Goal: Information Seeking & Learning: Learn about a topic

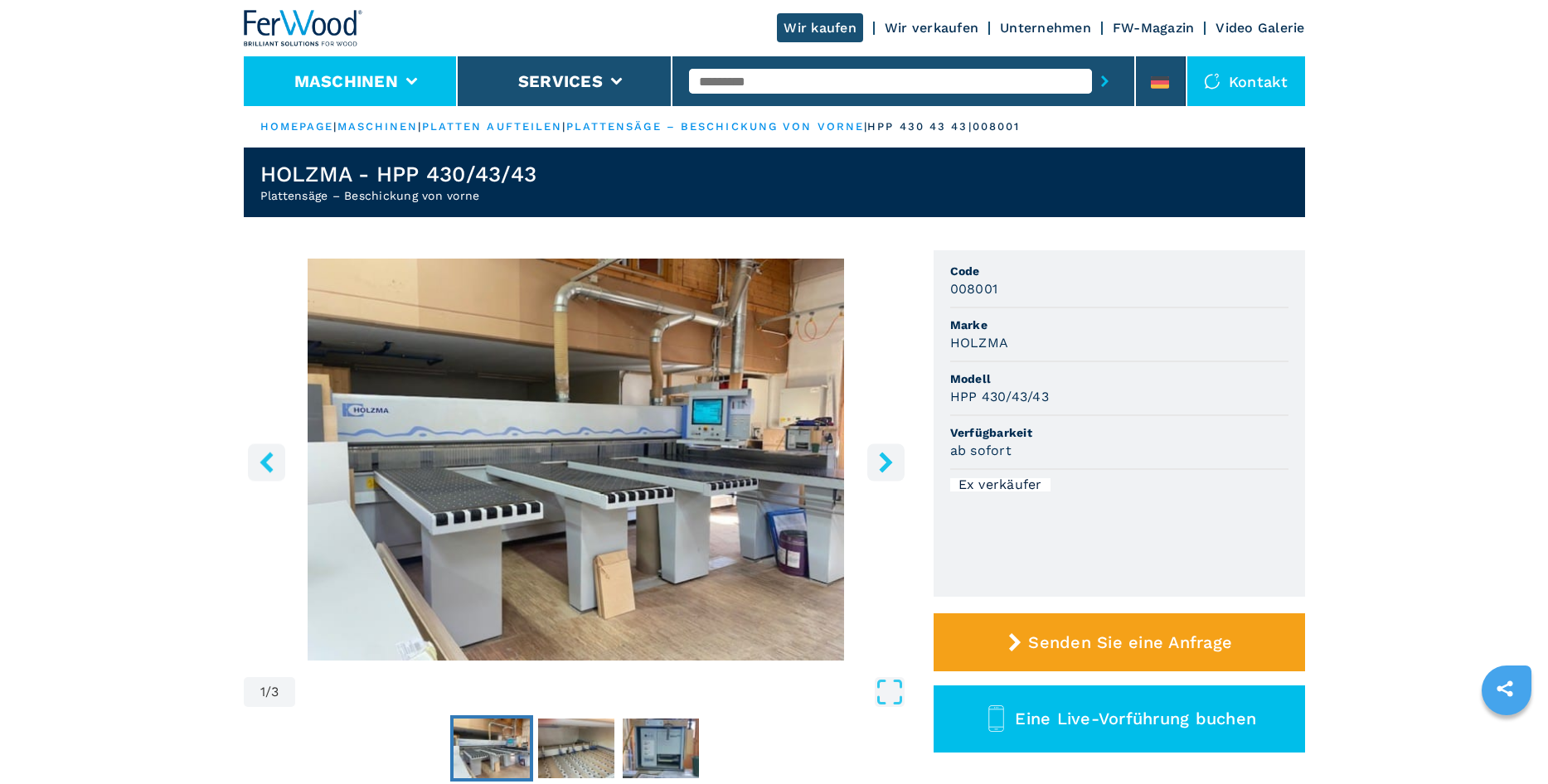
click at [329, 87] on button "Maschinen" at bounding box center [346, 80] width 104 height 20
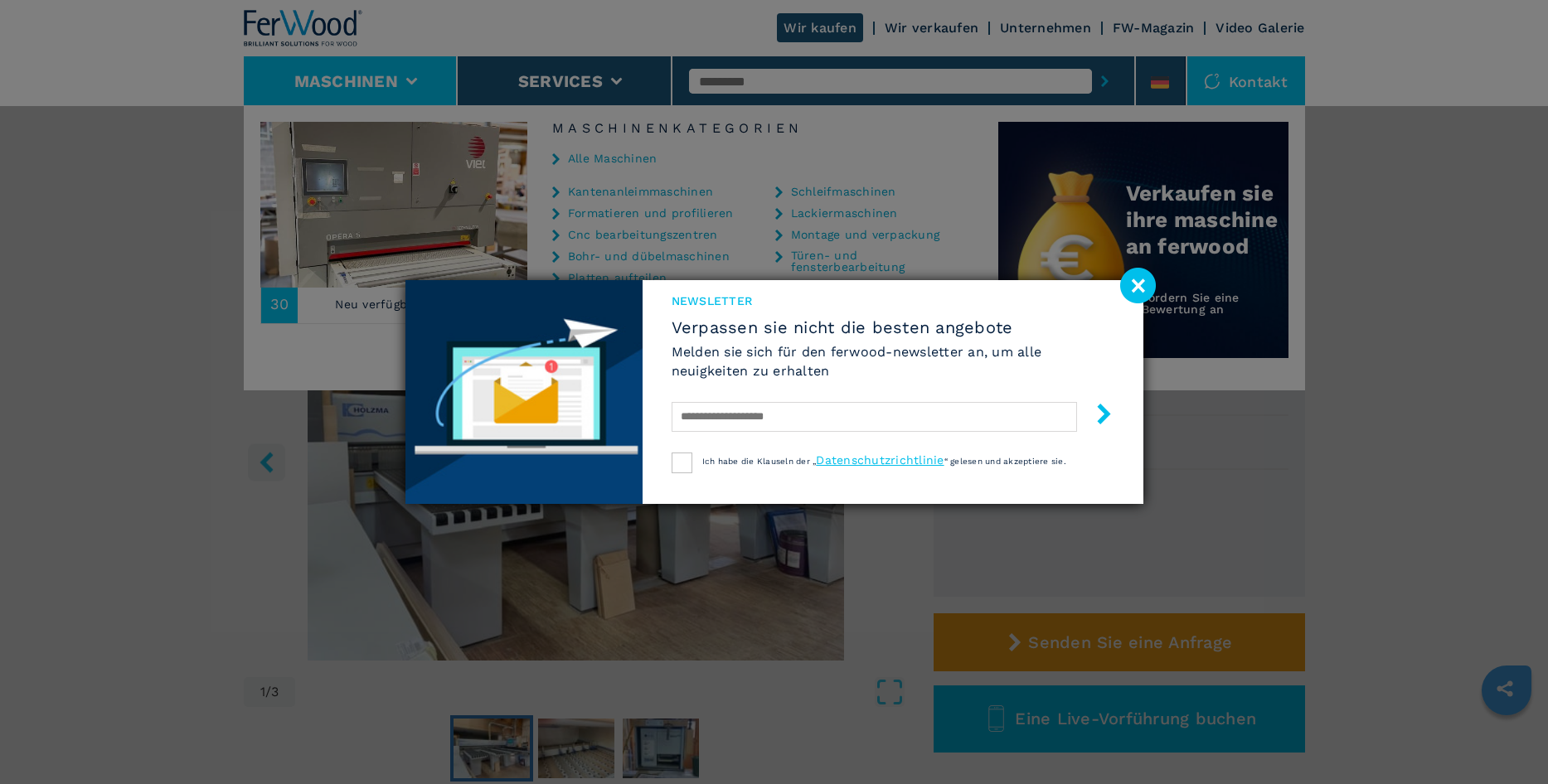
click at [1165, 292] on div "Newsletter Verpassen sie nicht die besten angebote Melden sie sich für den ferw…" at bounding box center [774, 392] width 1548 height 784
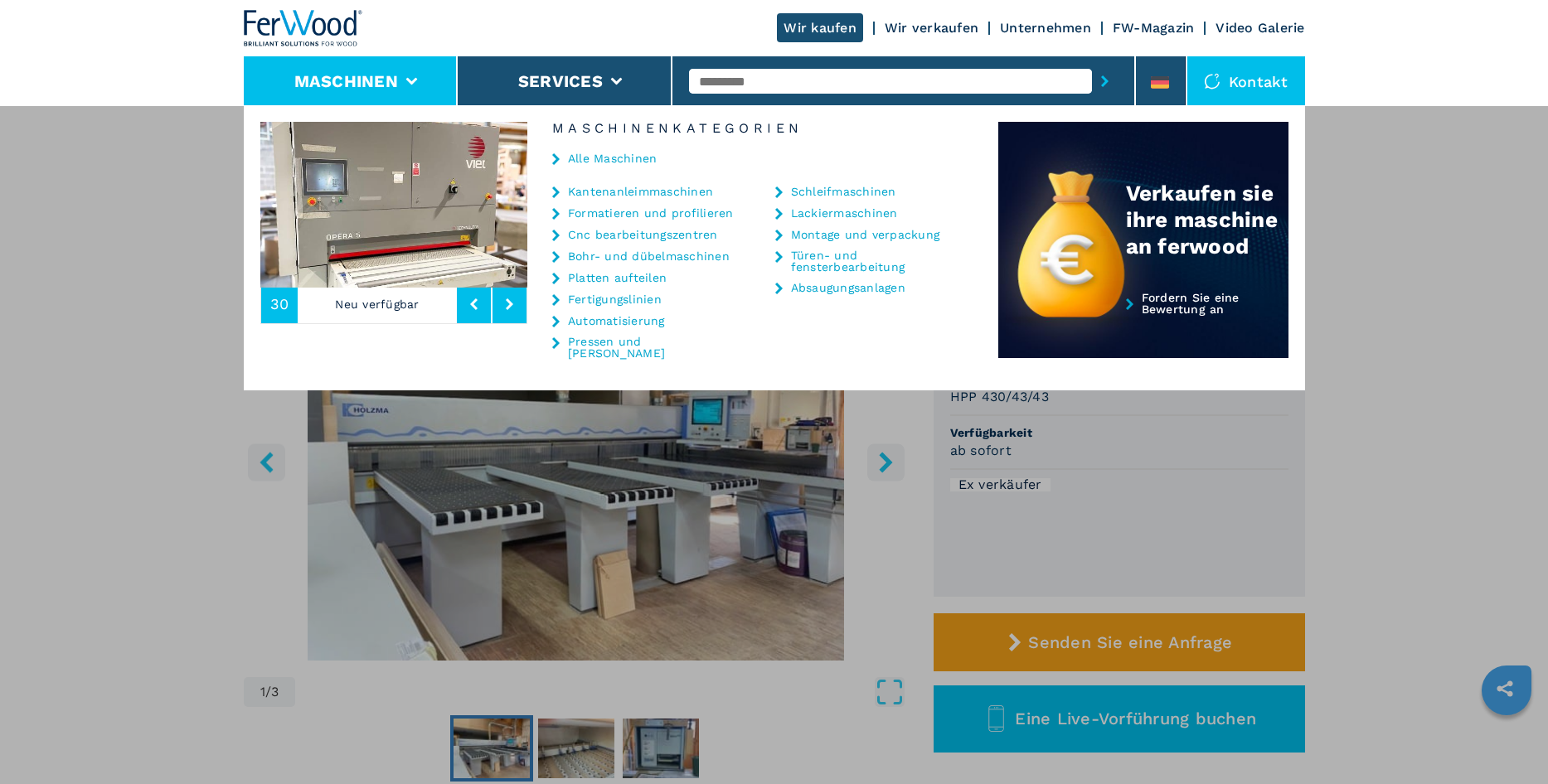
click at [610, 260] on link "Bohr- und dübelmaschinen" at bounding box center [648, 255] width 162 height 11
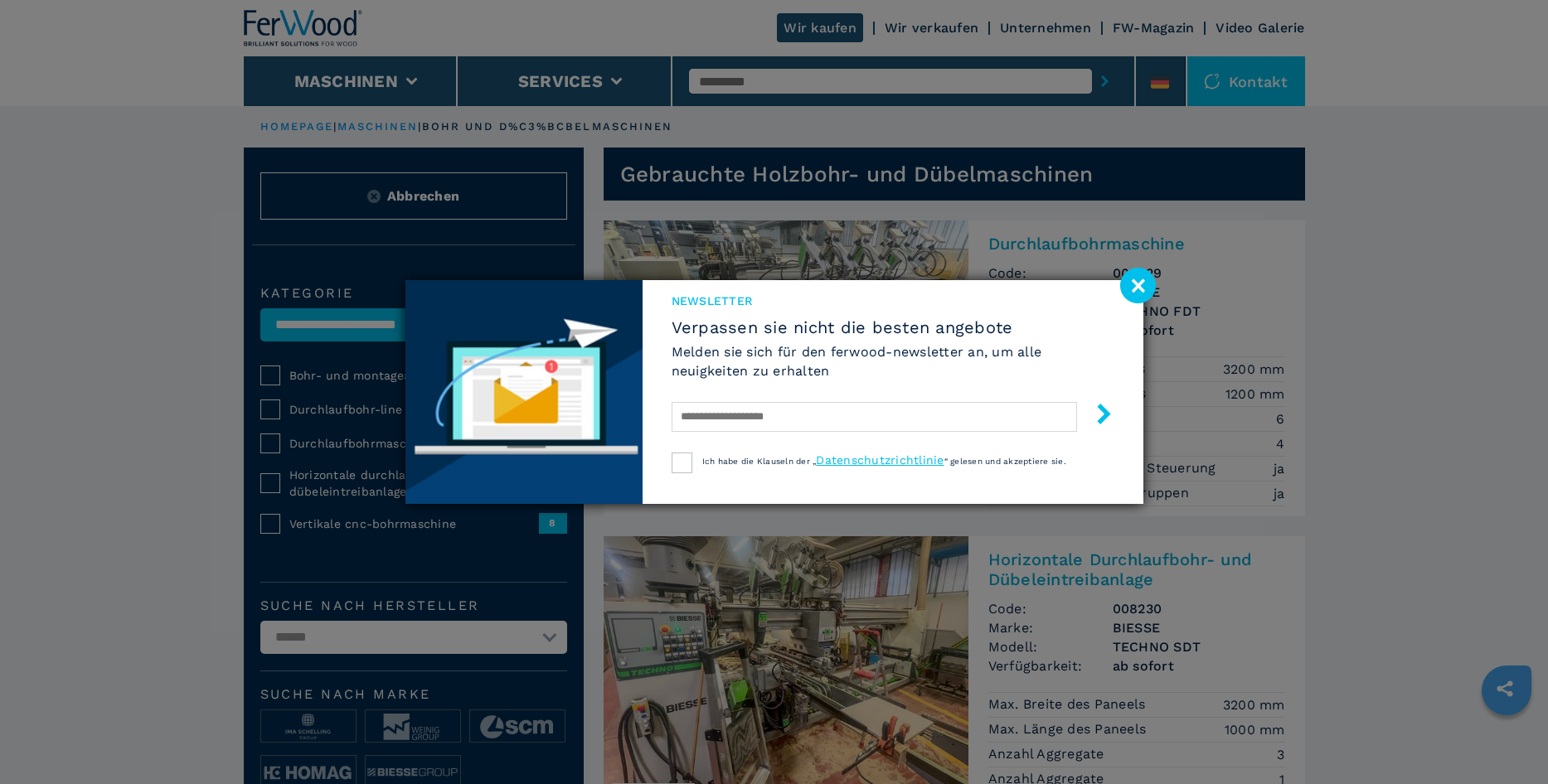
click at [1147, 296] on image at bounding box center [1138, 285] width 35 height 35
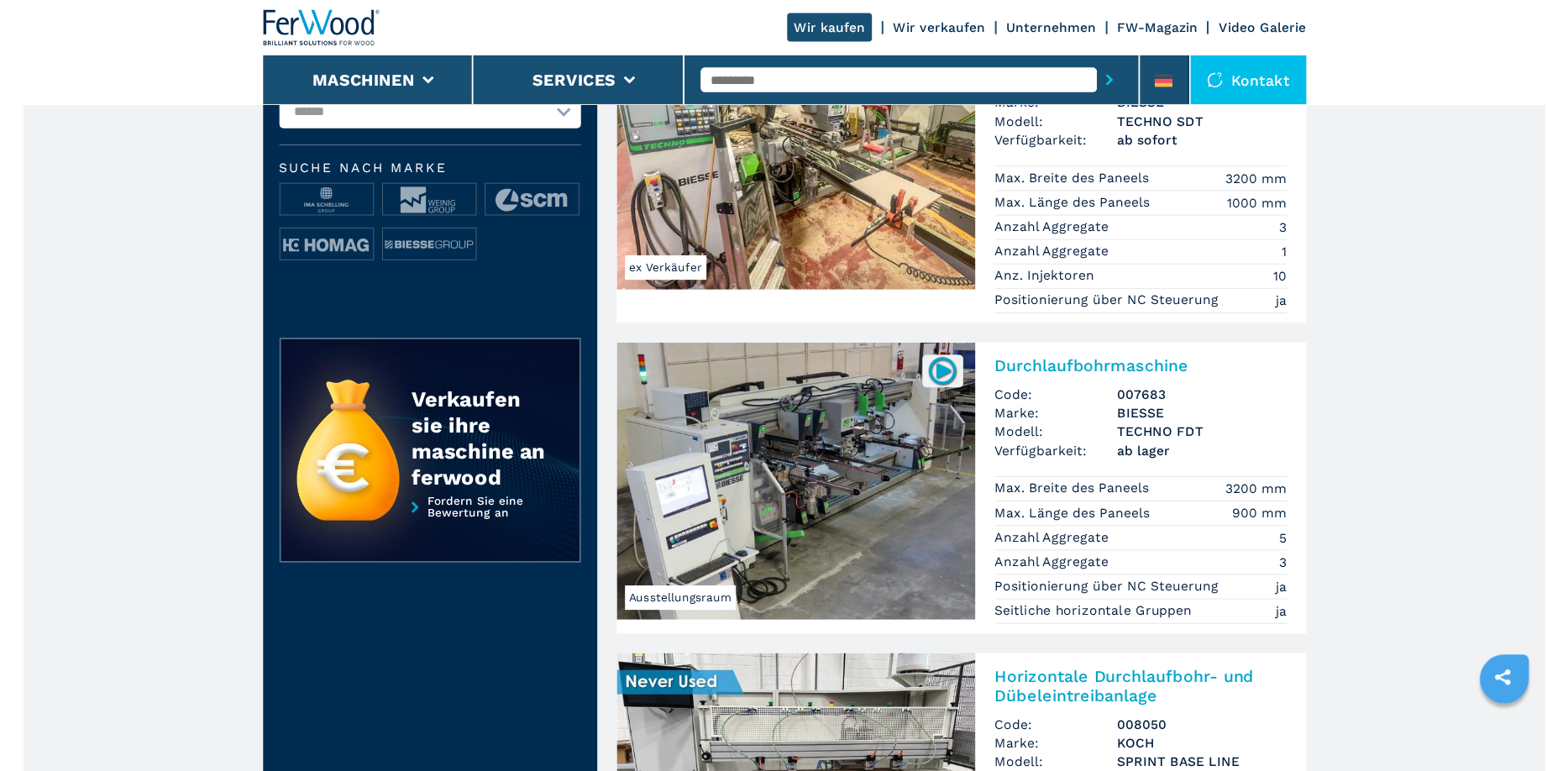
scroll to position [600, 0]
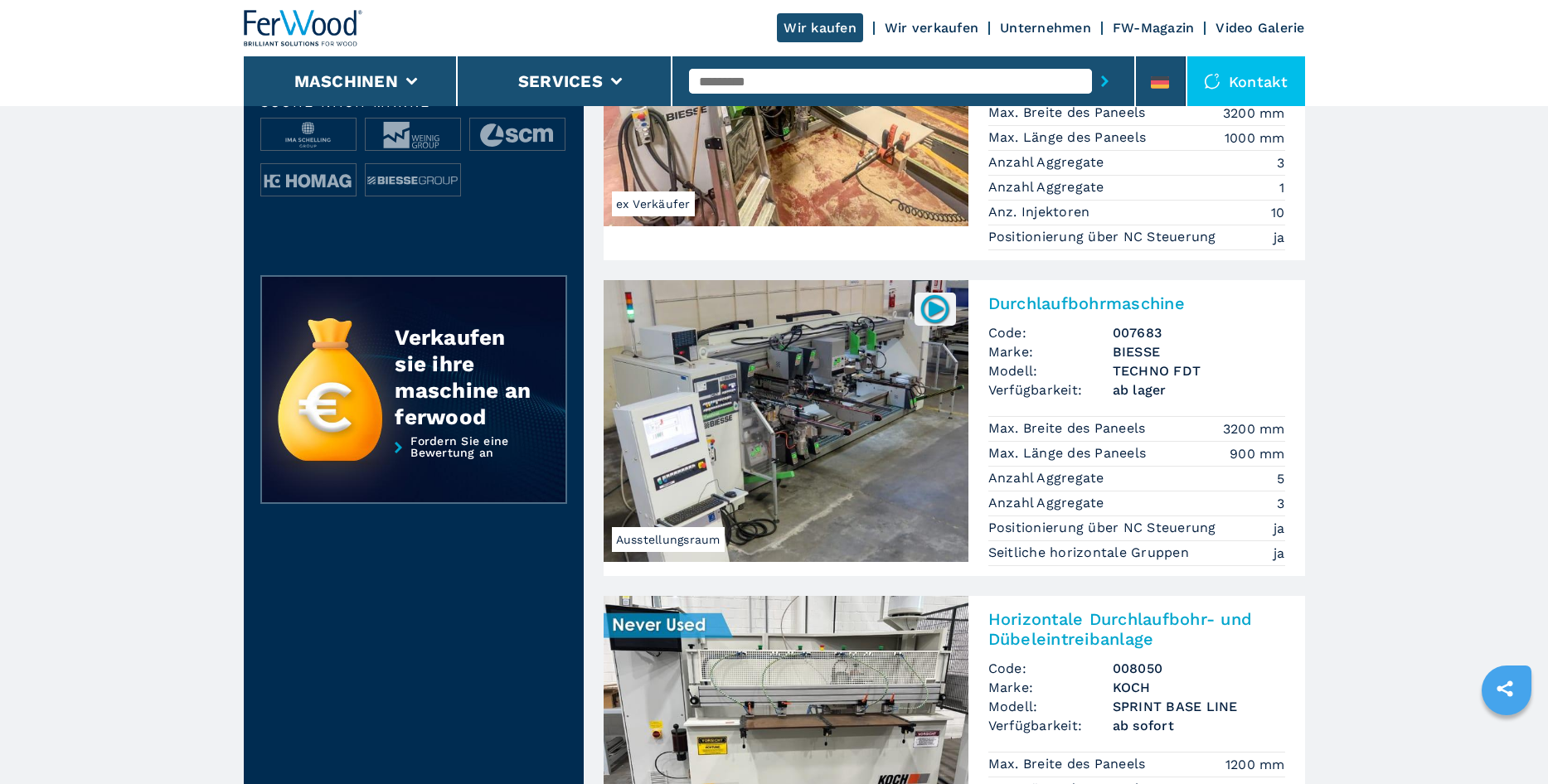
click at [722, 356] on img at bounding box center [785, 421] width 364 height 282
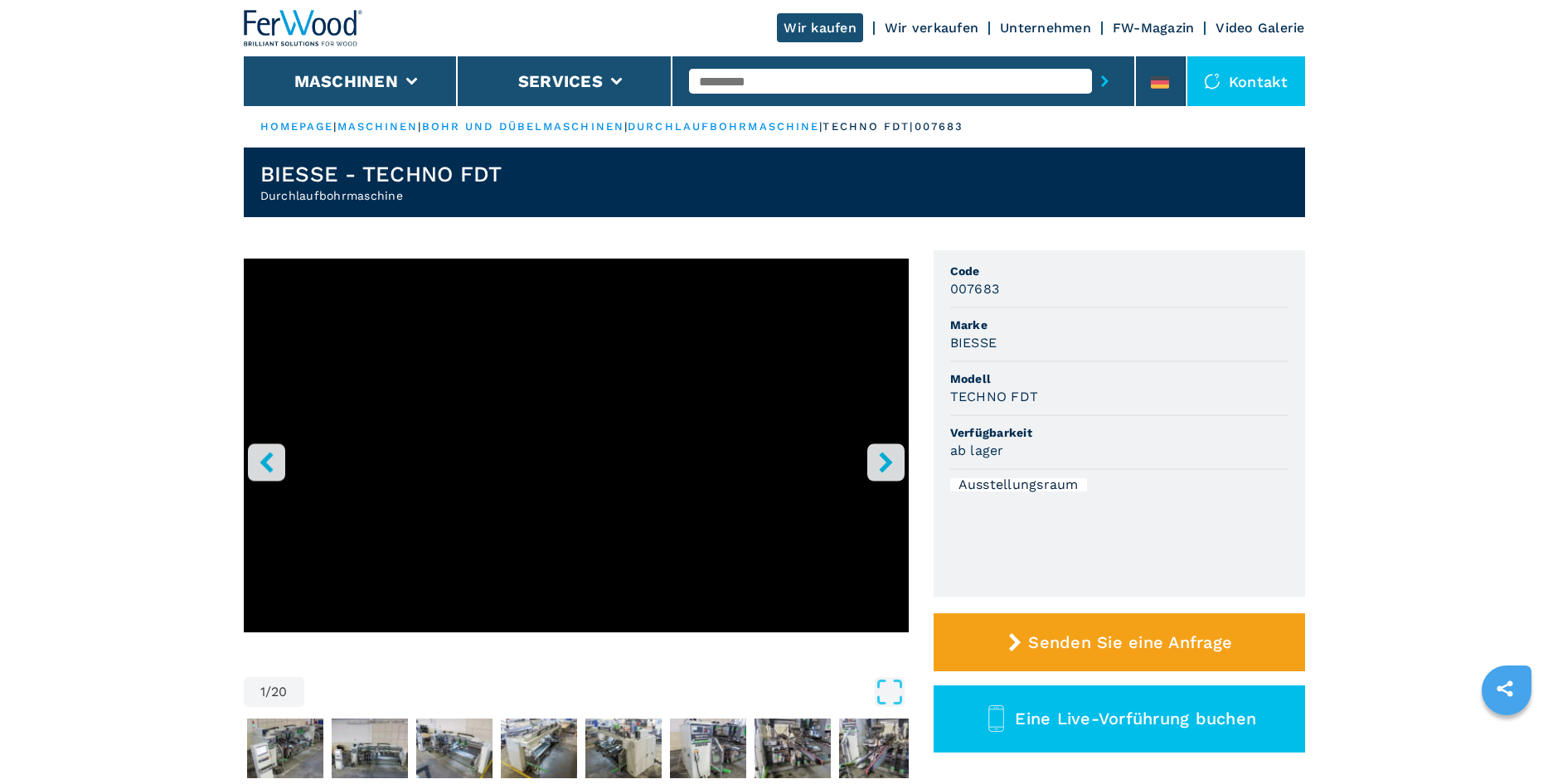
click at [890, 458] on icon "right-button" at bounding box center [886, 462] width 21 height 21
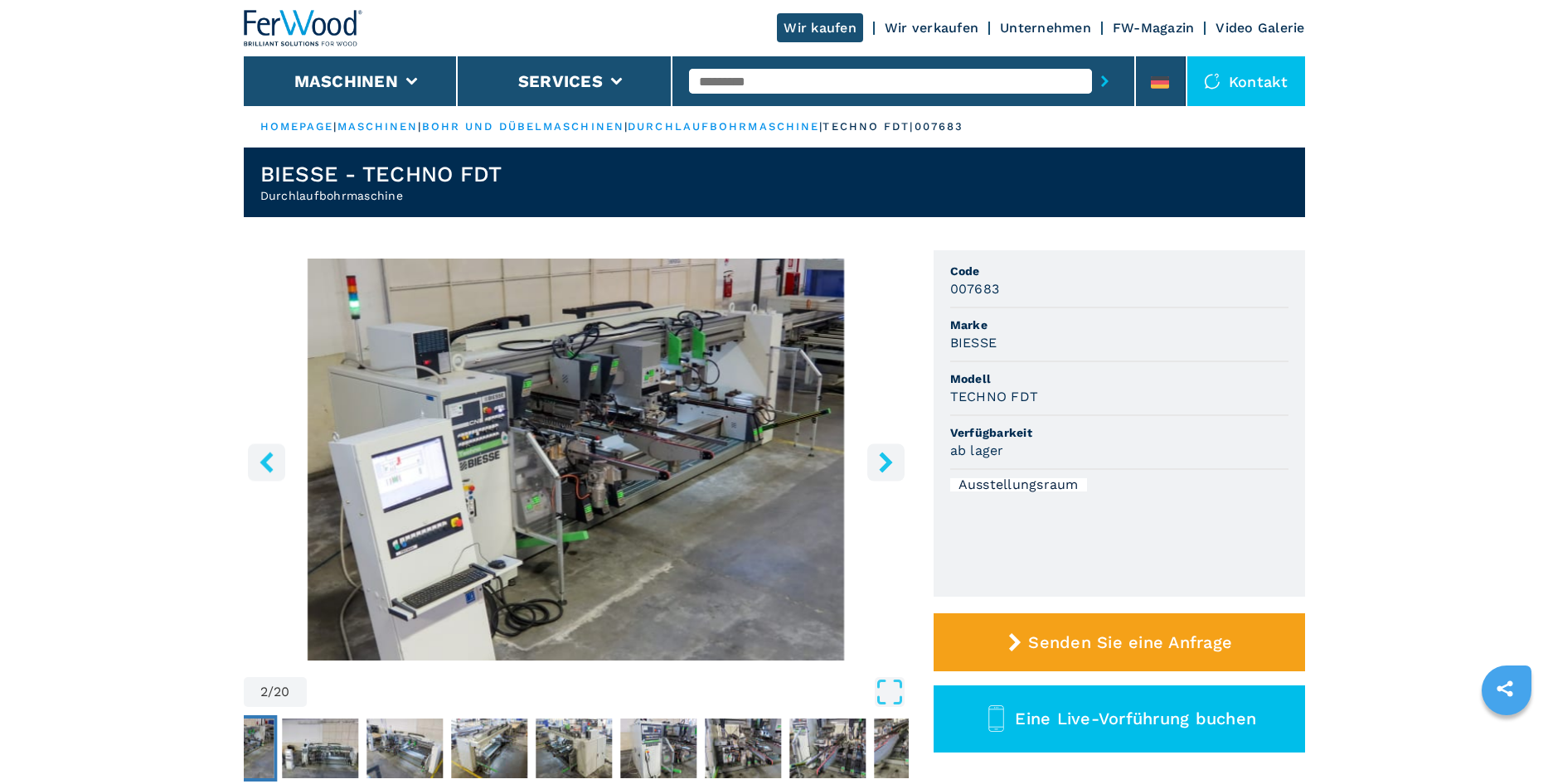
click at [890, 458] on icon "right-button" at bounding box center [886, 462] width 21 height 21
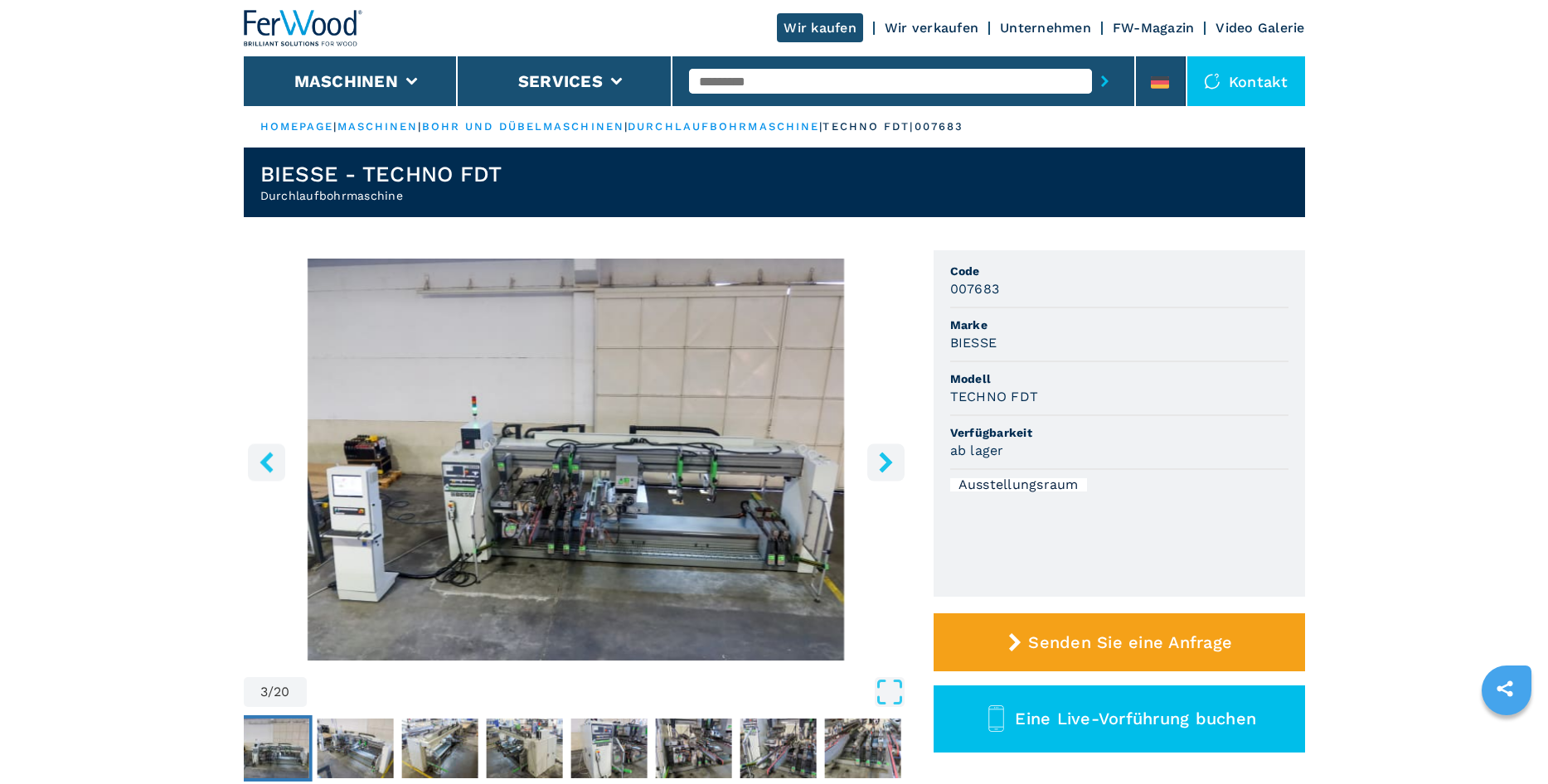
click at [890, 458] on icon "right-button" at bounding box center [886, 462] width 21 height 21
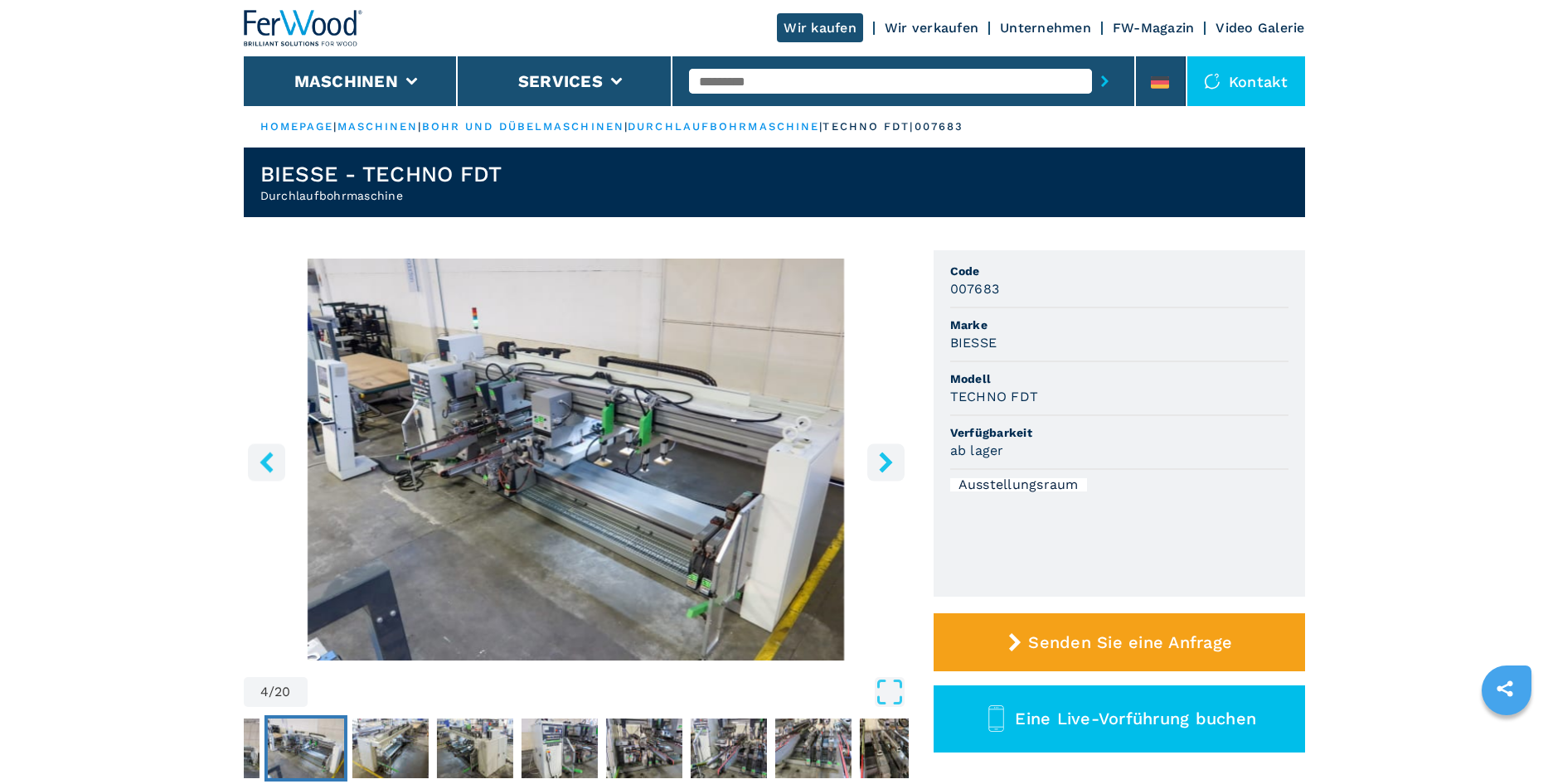
click at [890, 458] on icon "right-button" at bounding box center [886, 462] width 21 height 21
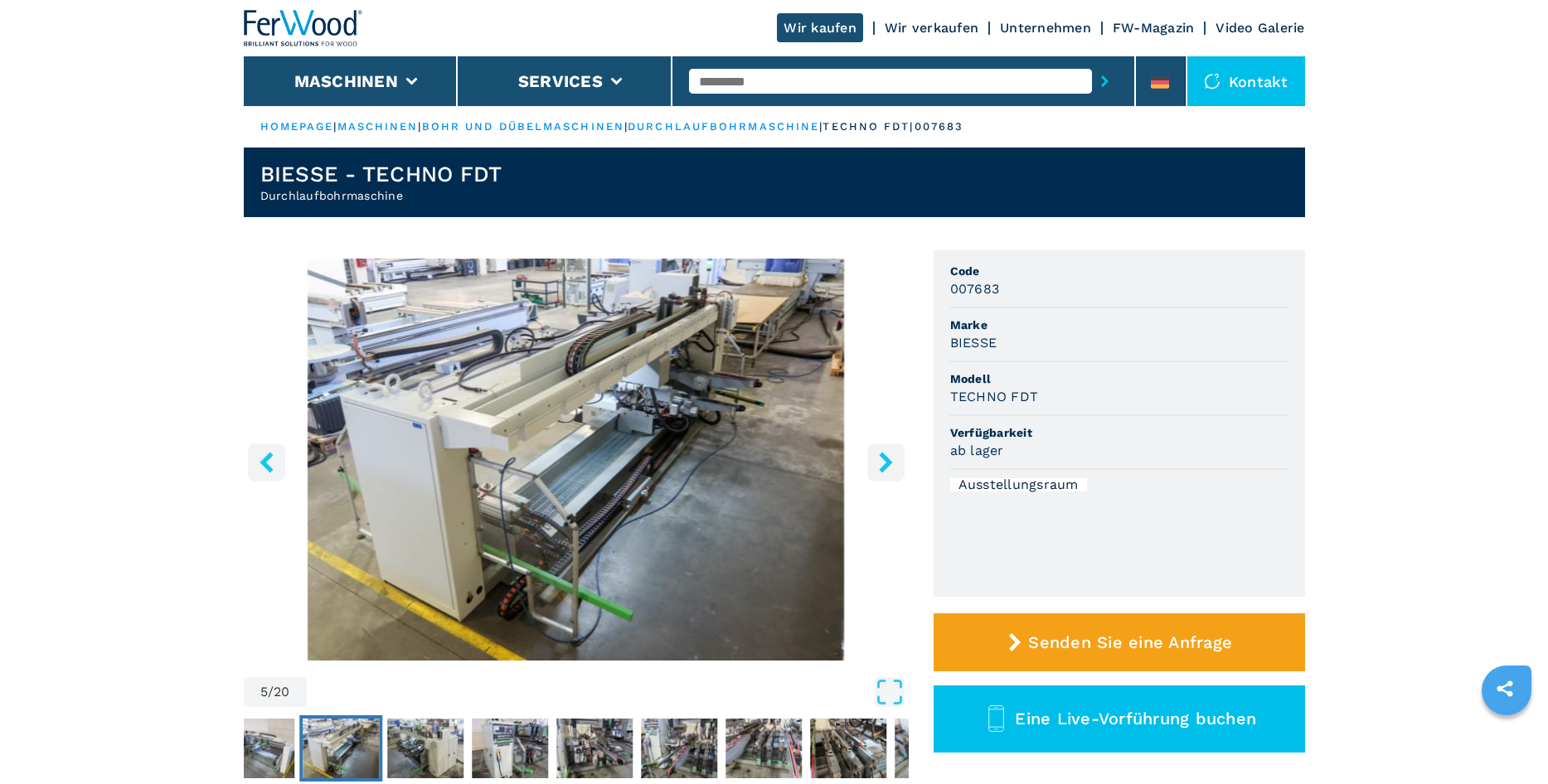
click at [890, 458] on icon "right-button" at bounding box center [886, 462] width 21 height 21
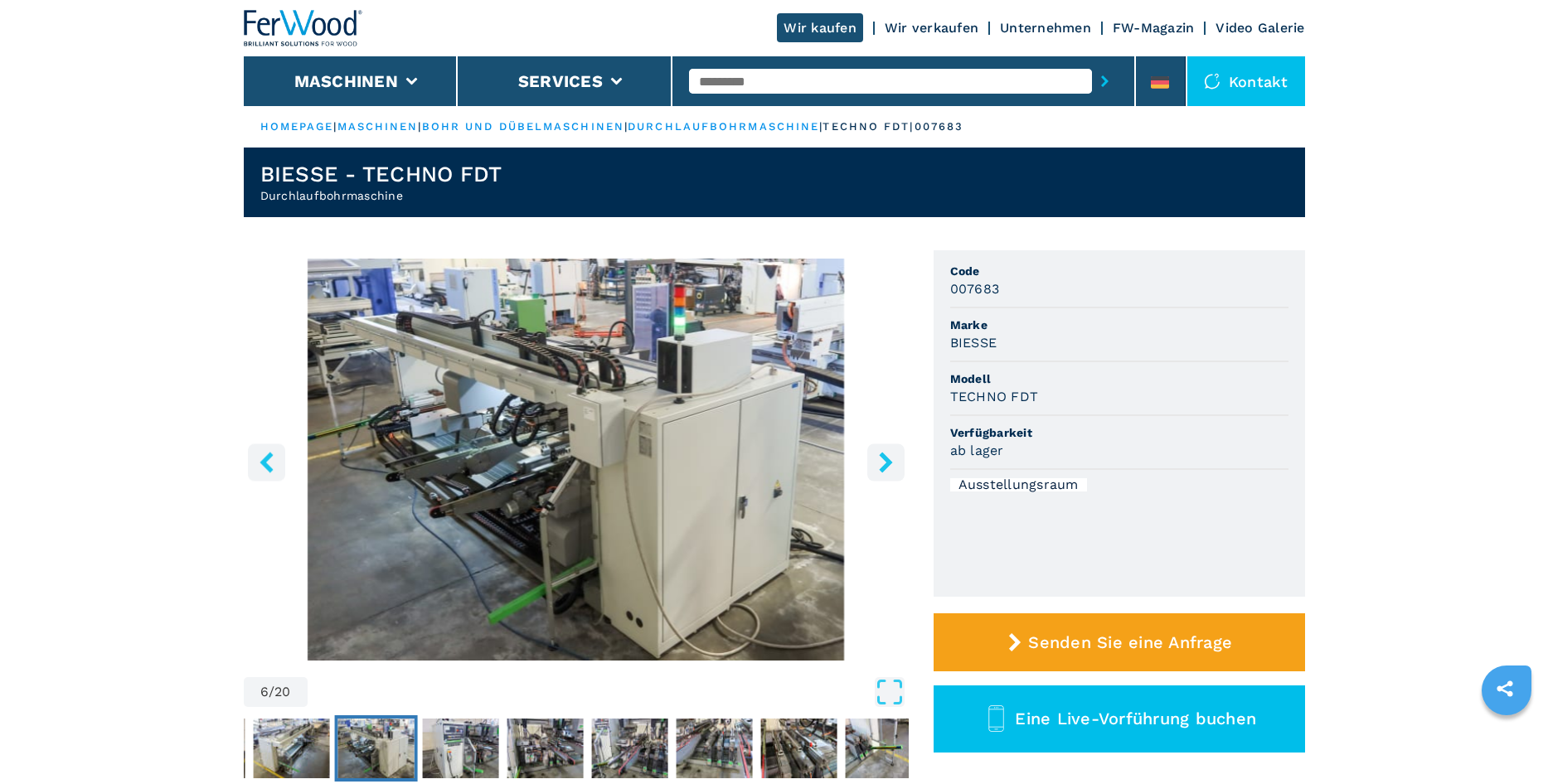
click at [890, 458] on icon "right-button" at bounding box center [886, 462] width 21 height 21
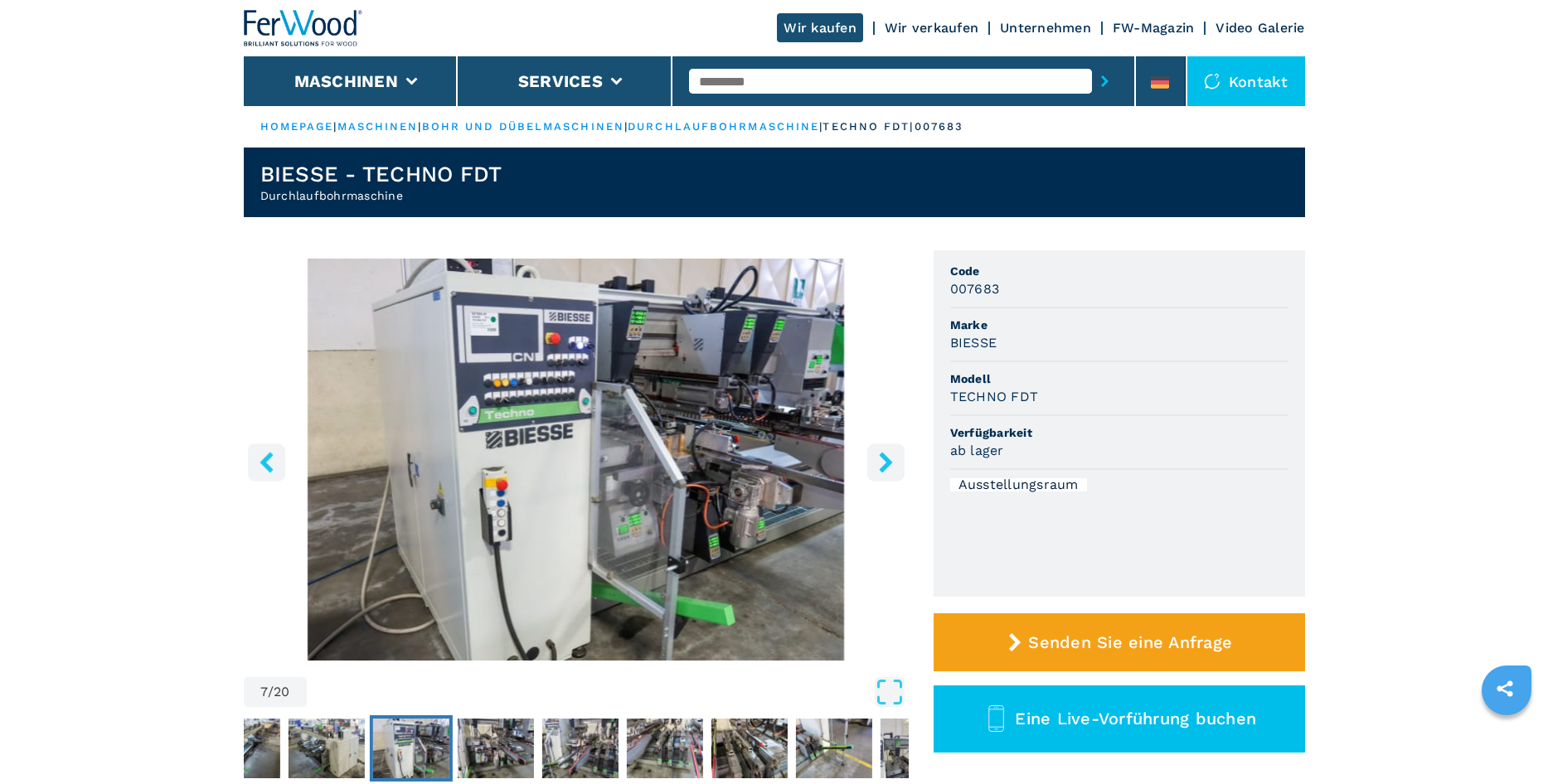
click at [890, 458] on icon "right-button" at bounding box center [886, 462] width 21 height 21
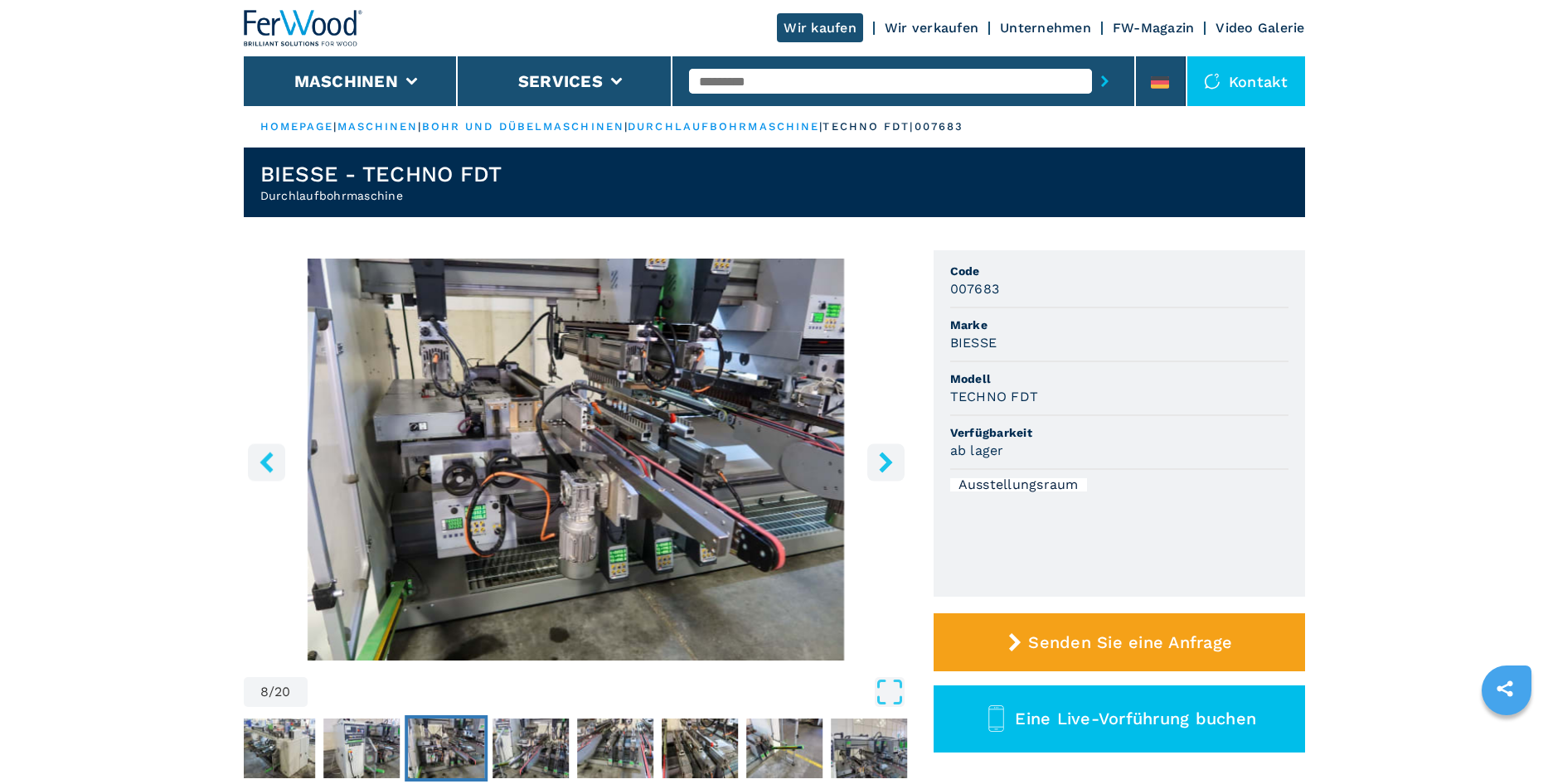
click at [890, 458] on icon "right-button" at bounding box center [886, 462] width 21 height 21
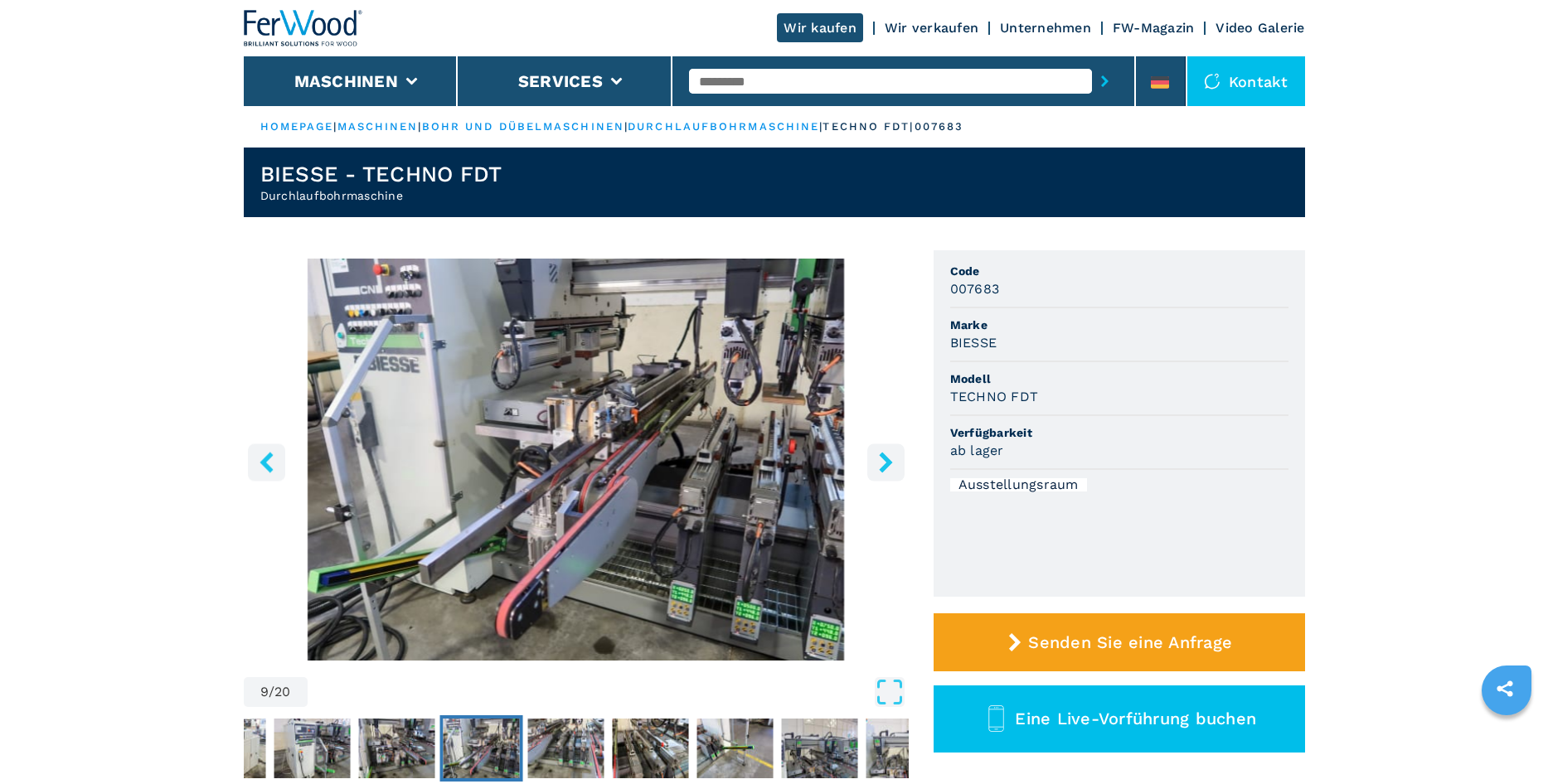
click at [890, 458] on icon "right-button" at bounding box center [886, 462] width 21 height 21
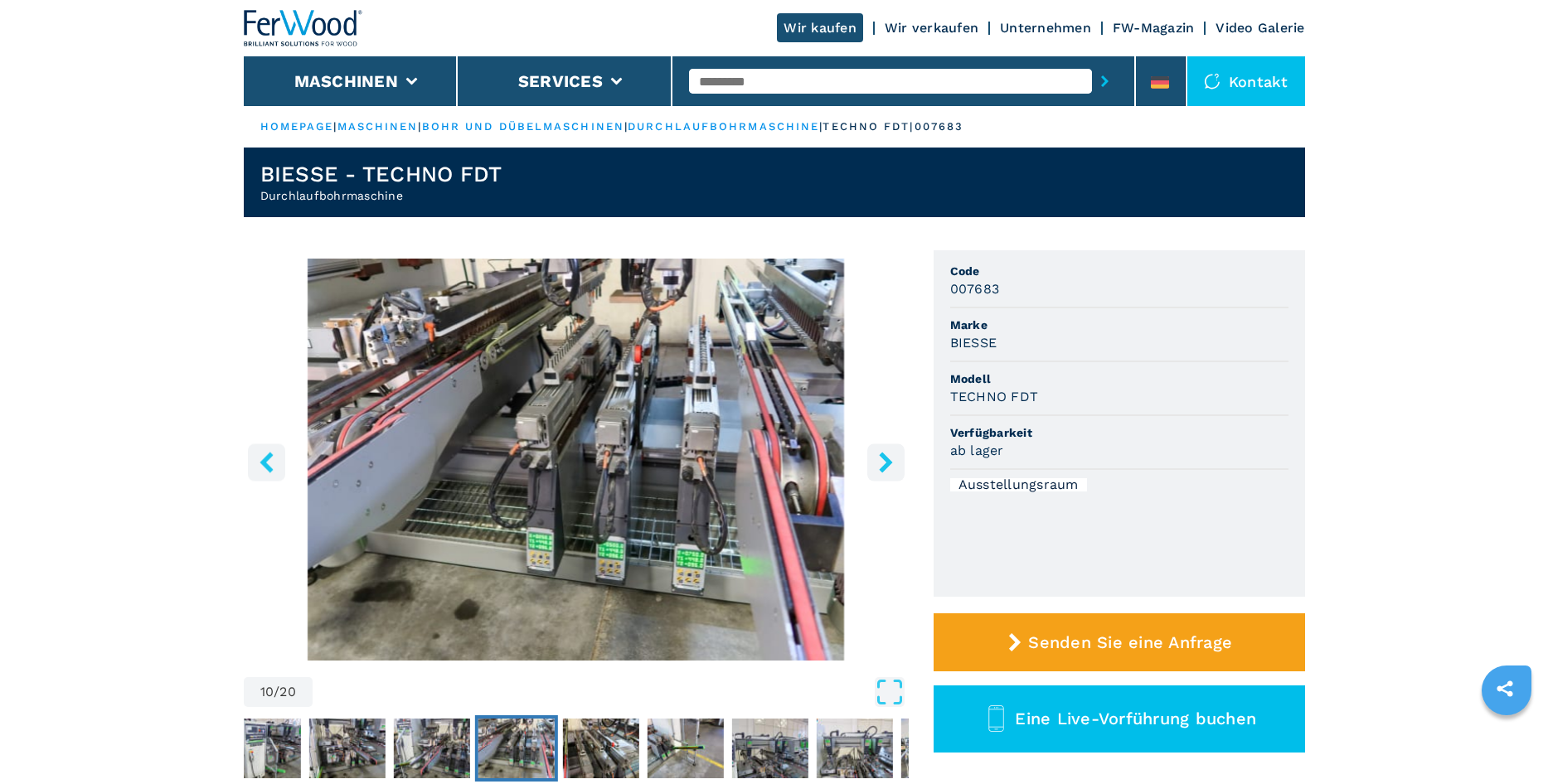
click at [890, 458] on icon "right-button" at bounding box center [886, 462] width 21 height 21
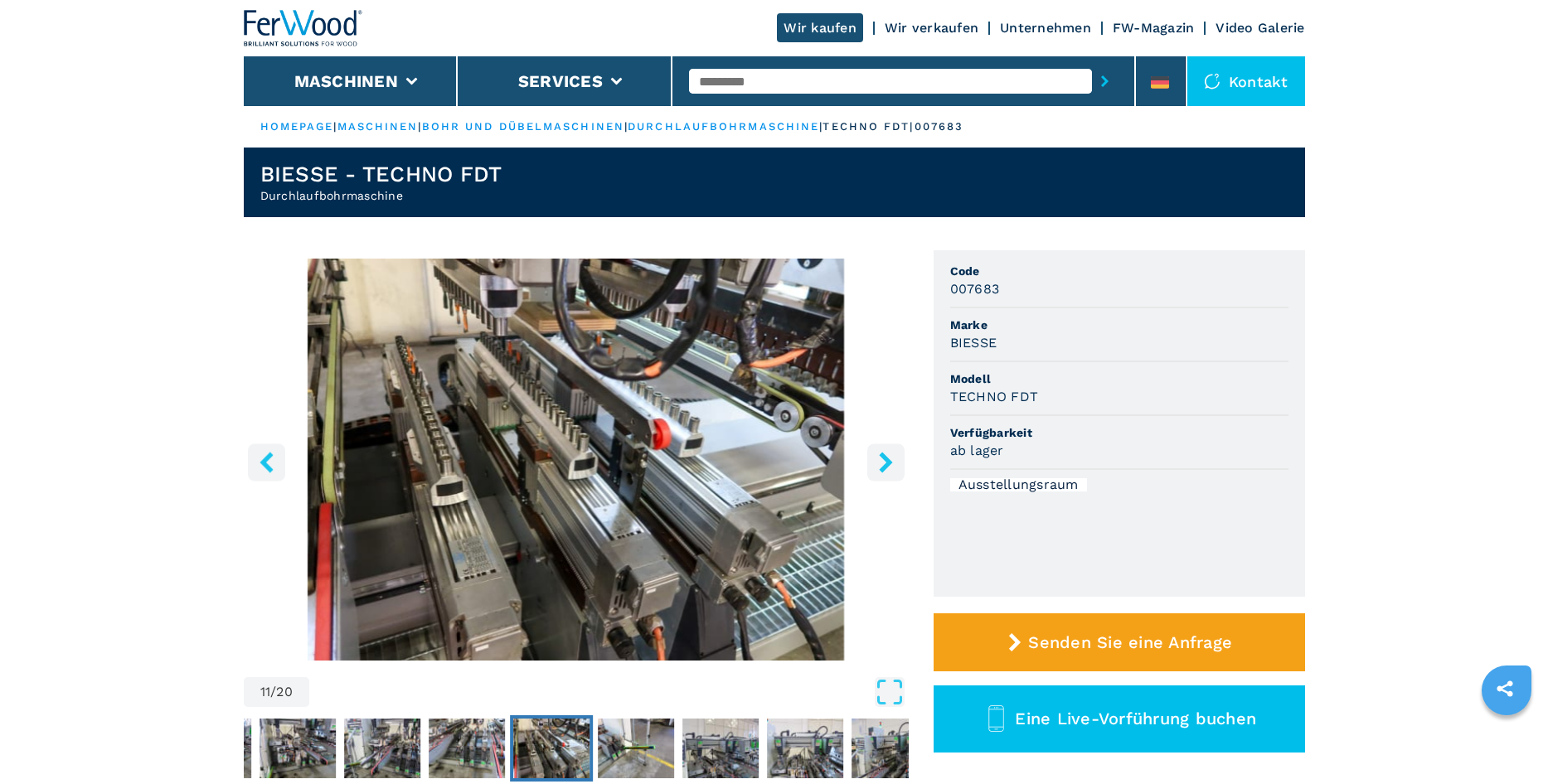
click at [890, 458] on icon "right-button" at bounding box center [886, 462] width 21 height 21
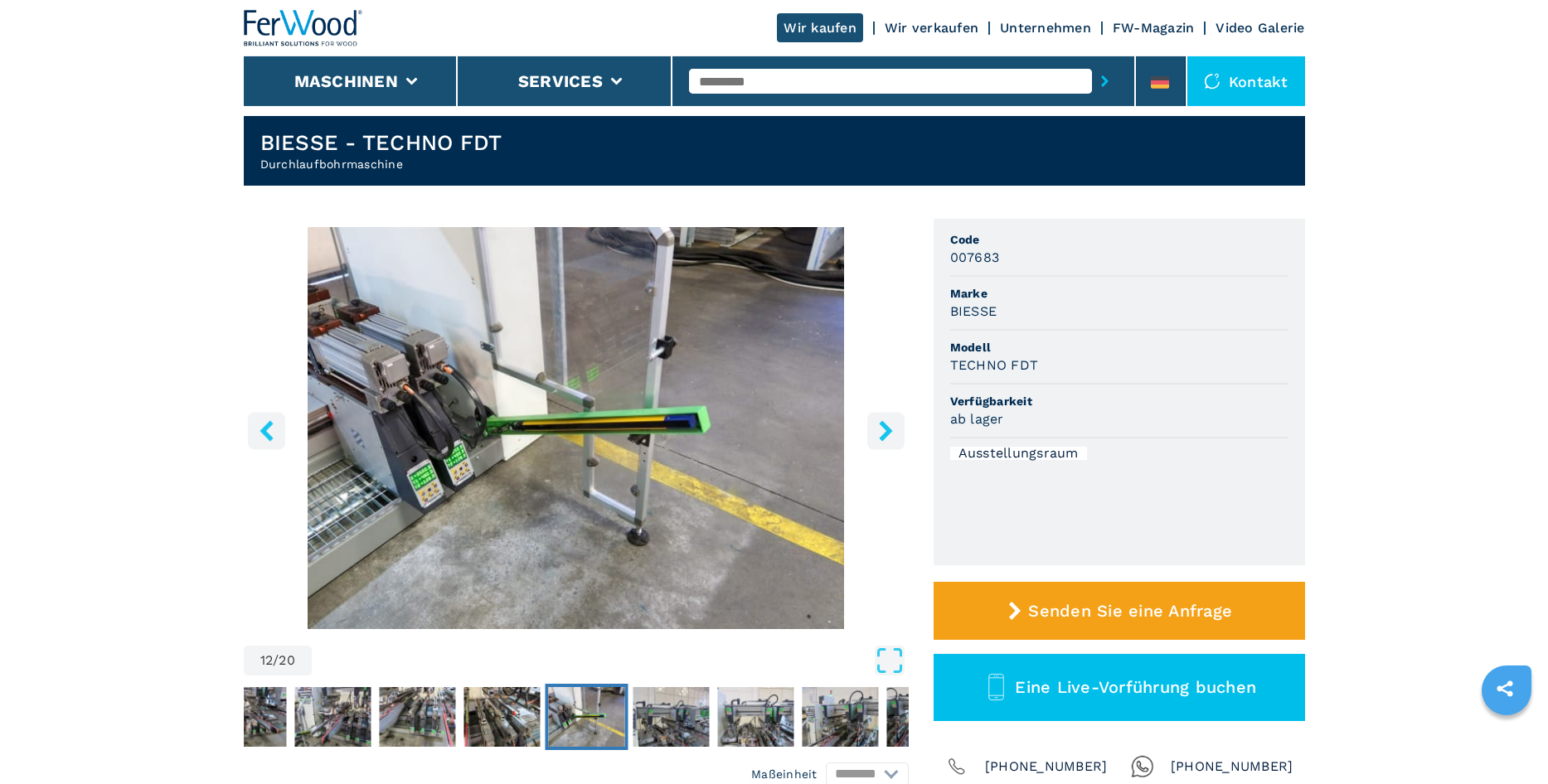
scroll to position [69, 0]
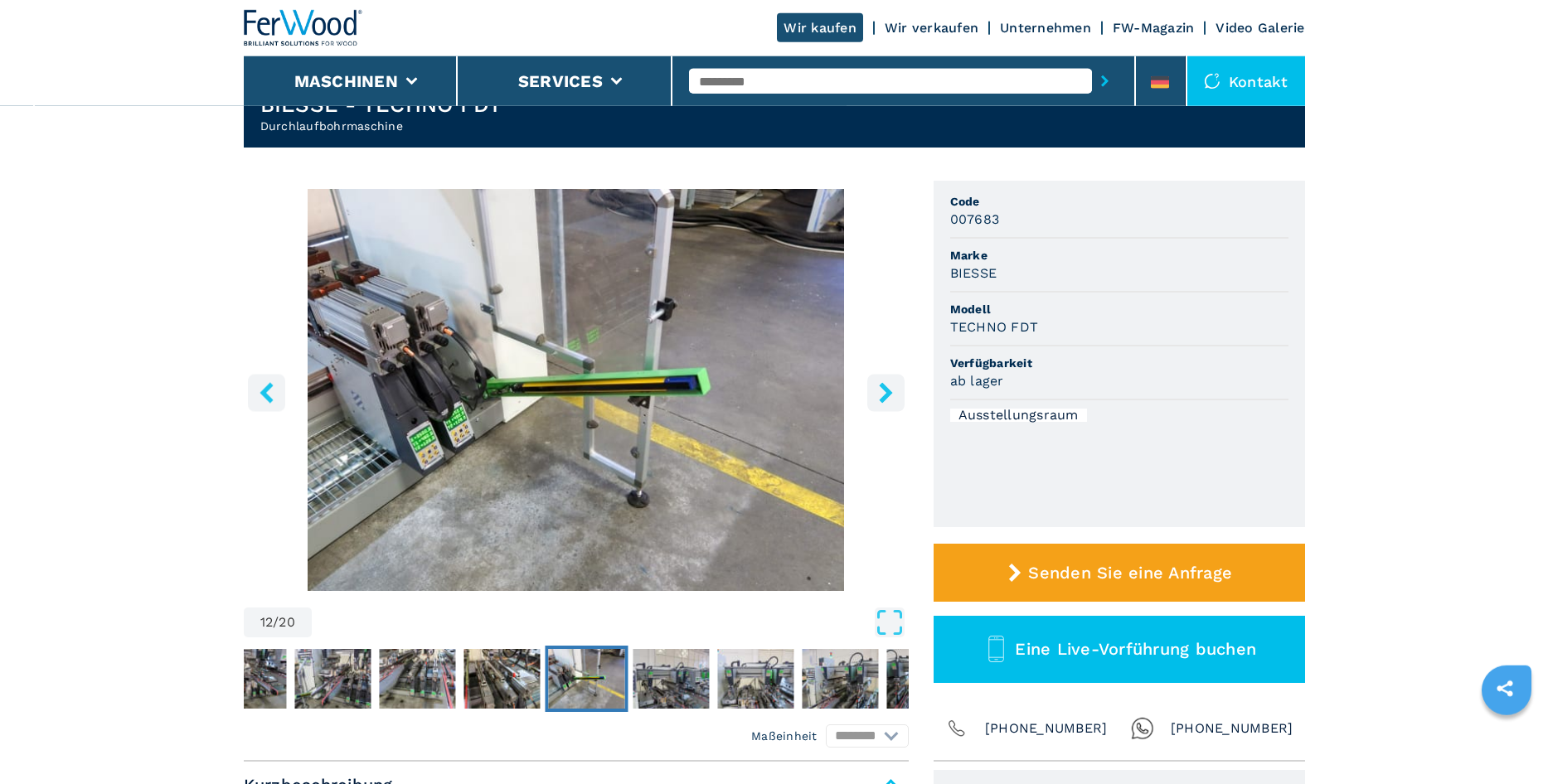
click at [890, 458] on img "Go to Slide 12" at bounding box center [577, 389] width 665 height 402
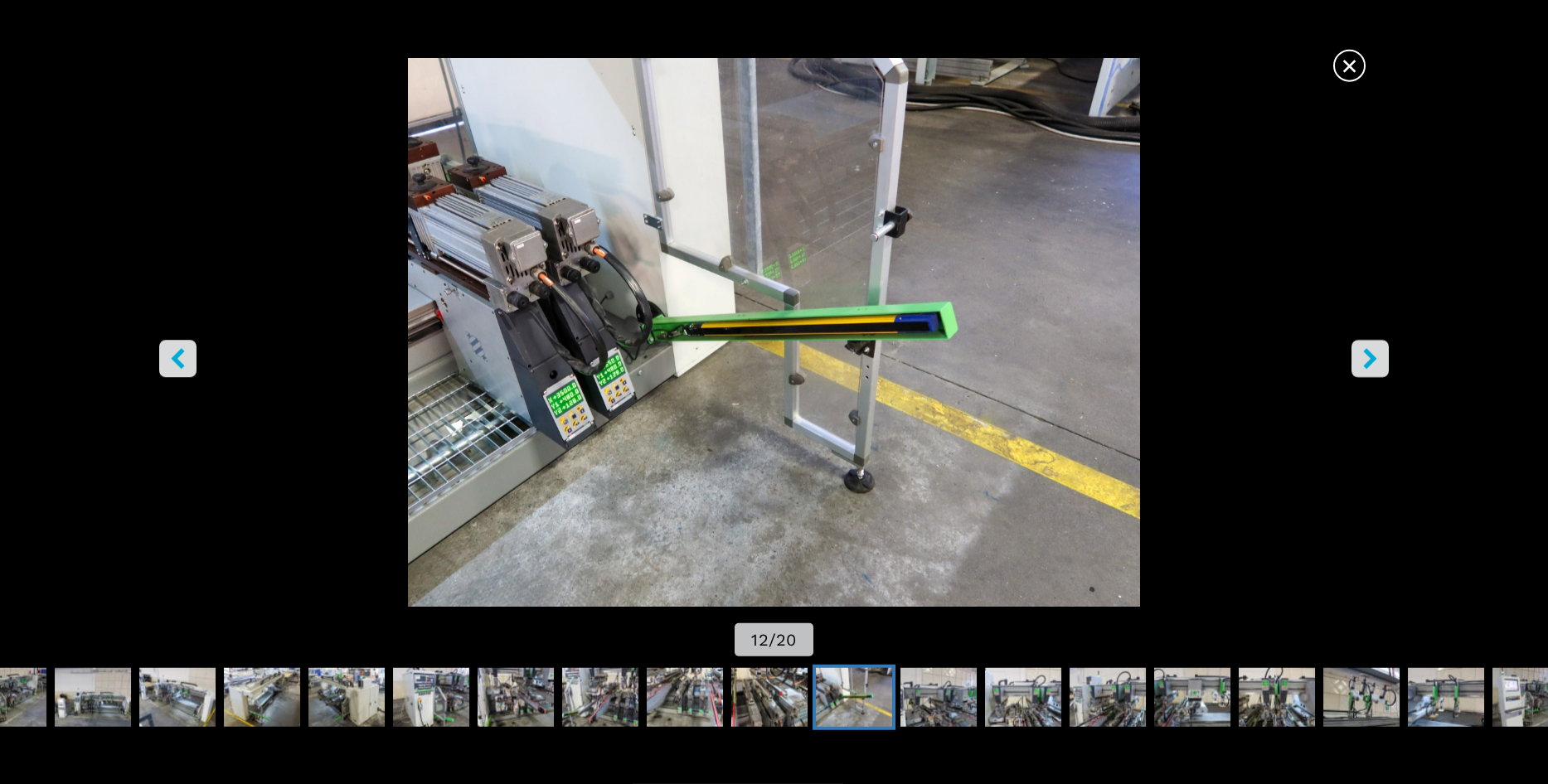
click at [1382, 361] on button "right-button" at bounding box center [1370, 359] width 37 height 37
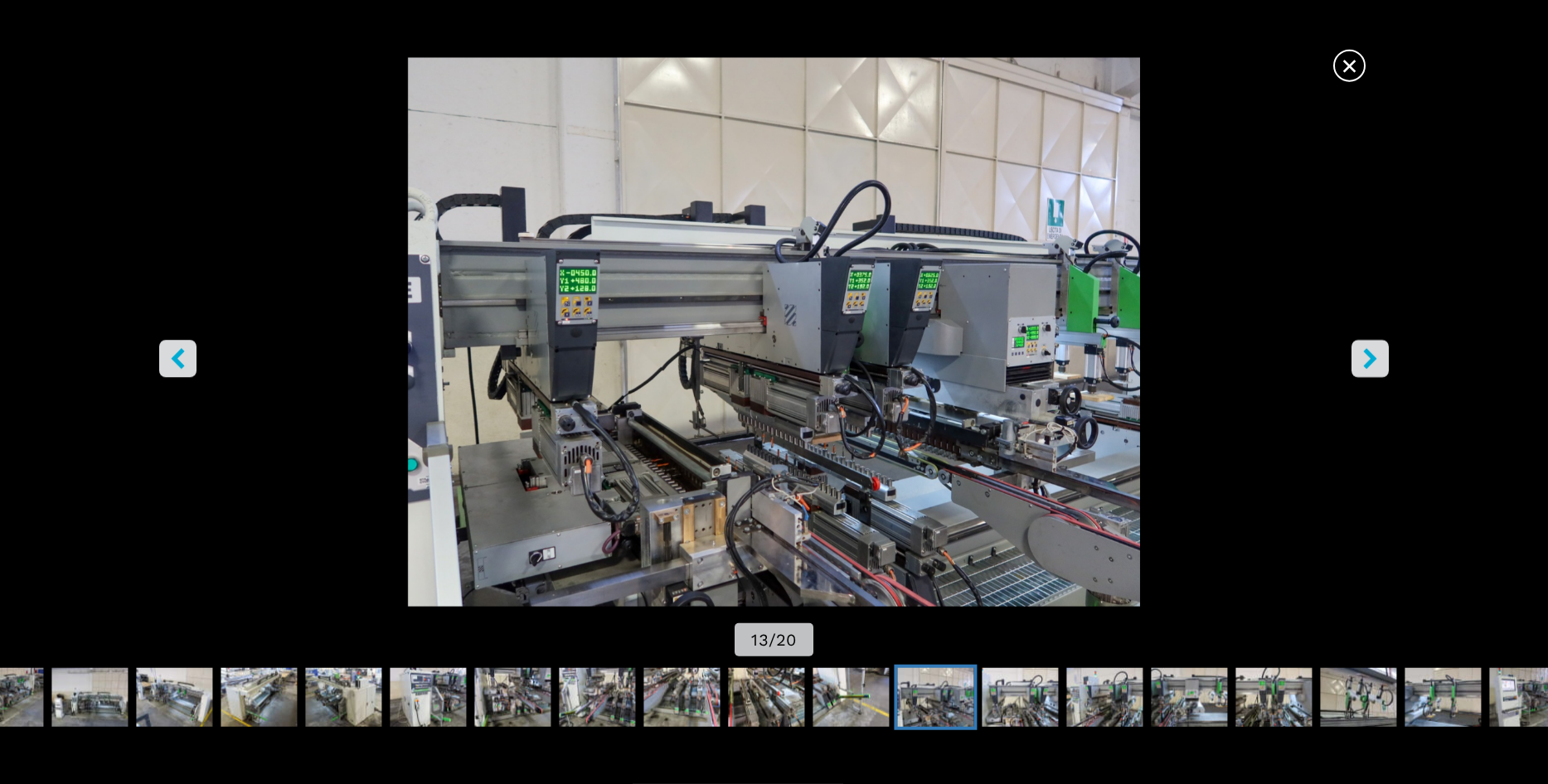
click at [1381, 361] on button "right-button" at bounding box center [1370, 359] width 37 height 37
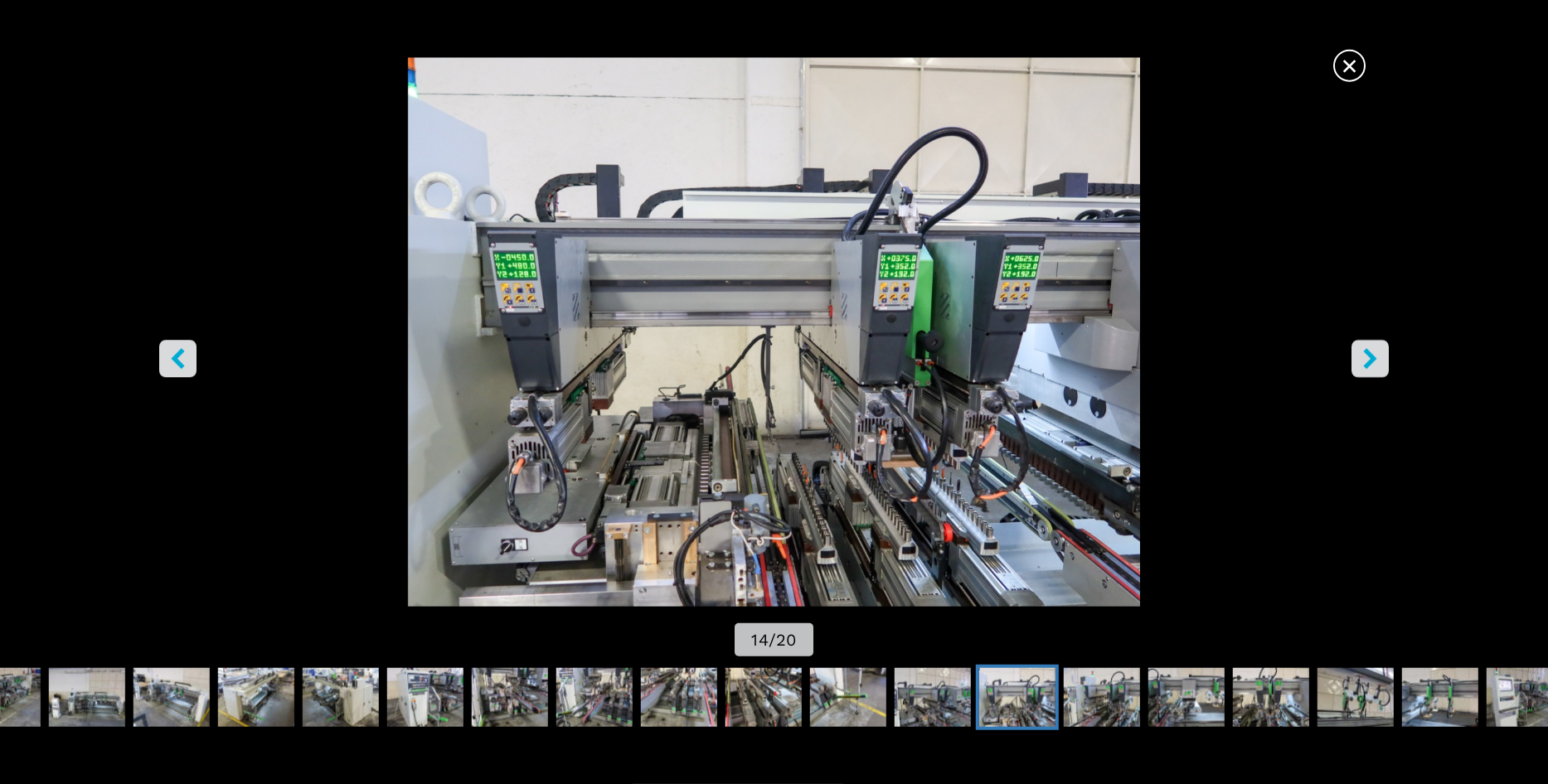
click at [1381, 361] on button "right-button" at bounding box center [1370, 359] width 37 height 37
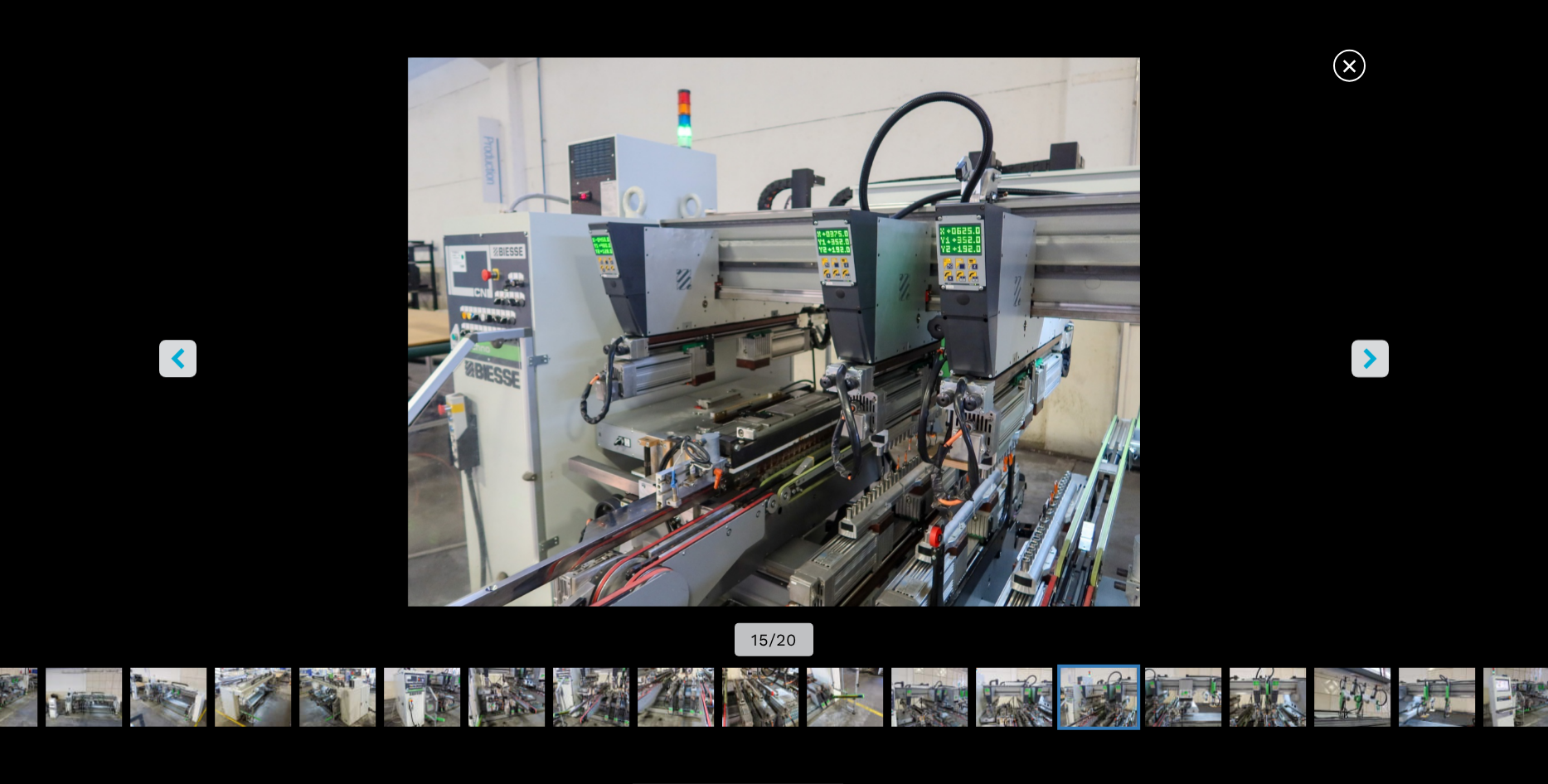
click at [1381, 361] on button "right-button" at bounding box center [1370, 359] width 37 height 37
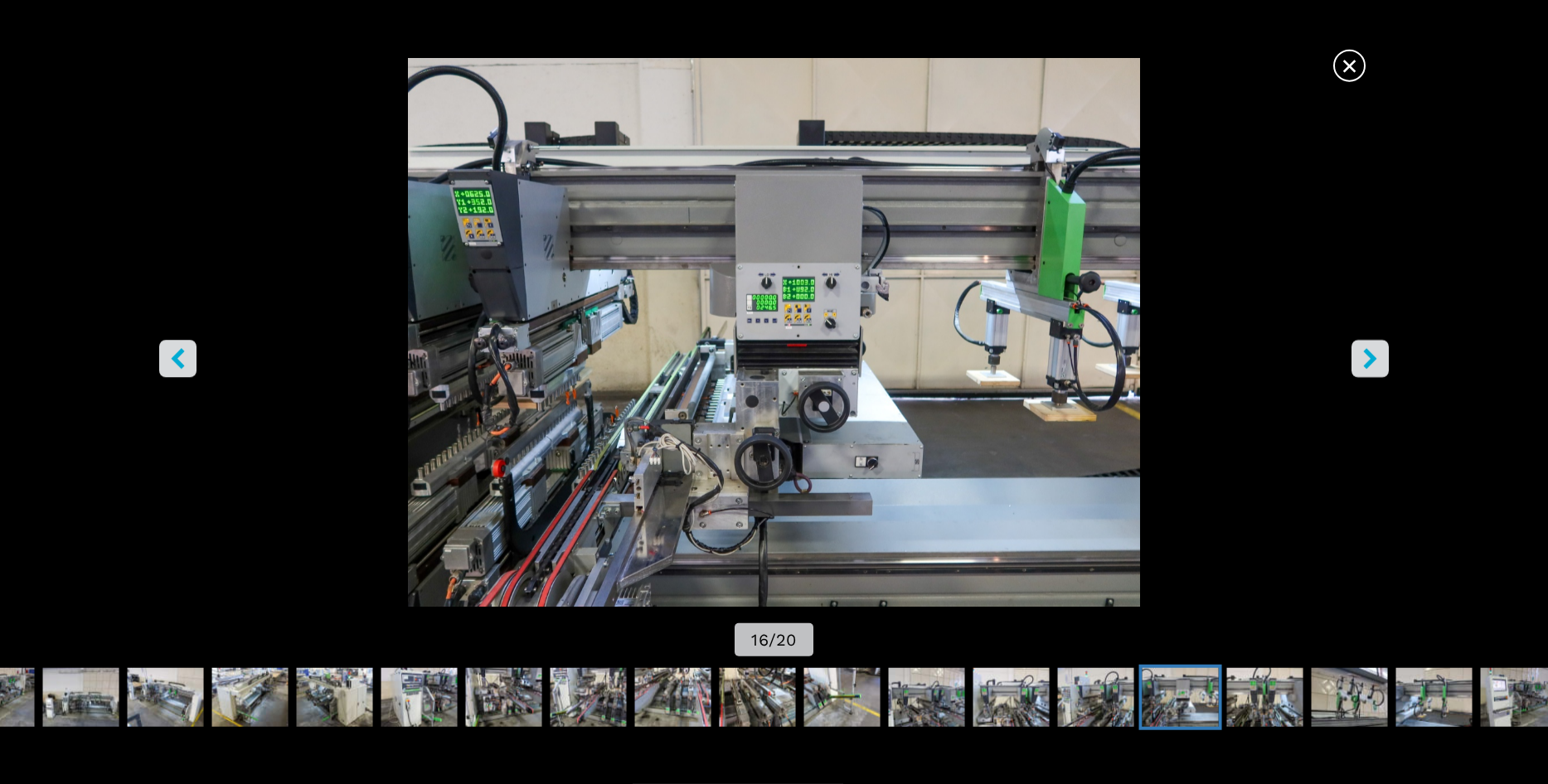
click at [1381, 361] on button "right-button" at bounding box center [1370, 359] width 37 height 37
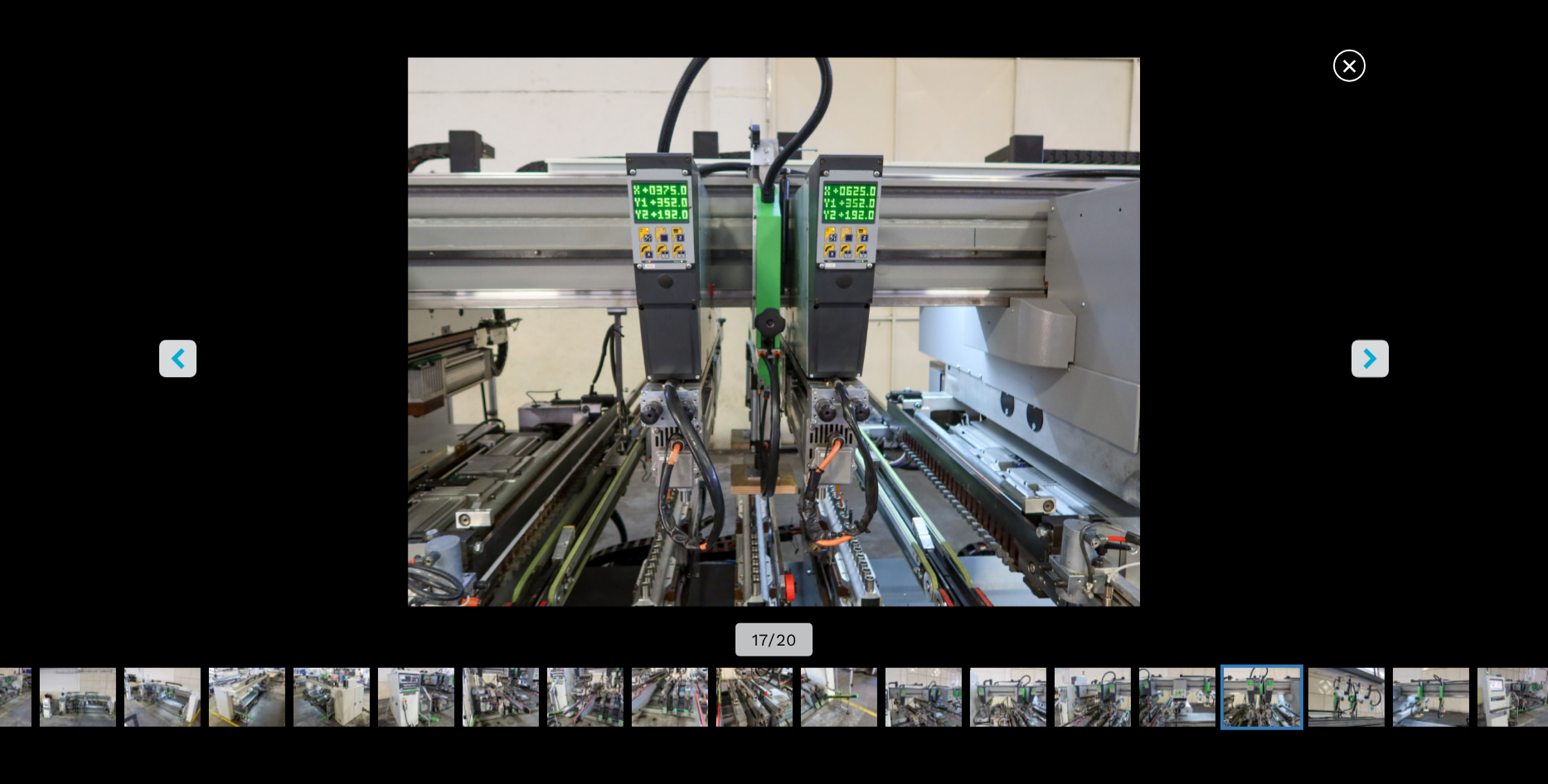
click at [1365, 353] on icon "right-button" at bounding box center [1370, 359] width 13 height 21
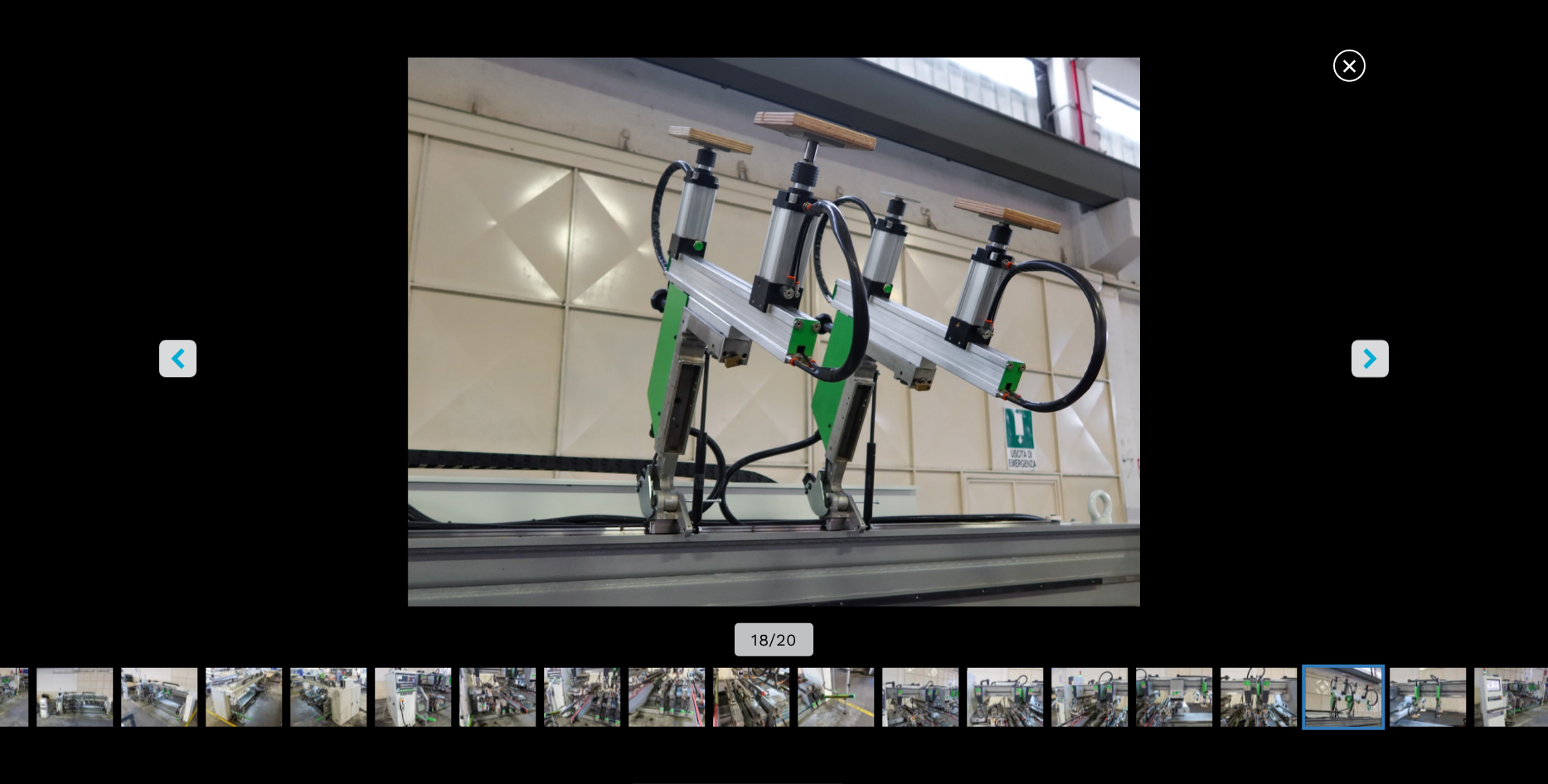
click at [1365, 353] on icon "right-button" at bounding box center [1370, 359] width 13 height 21
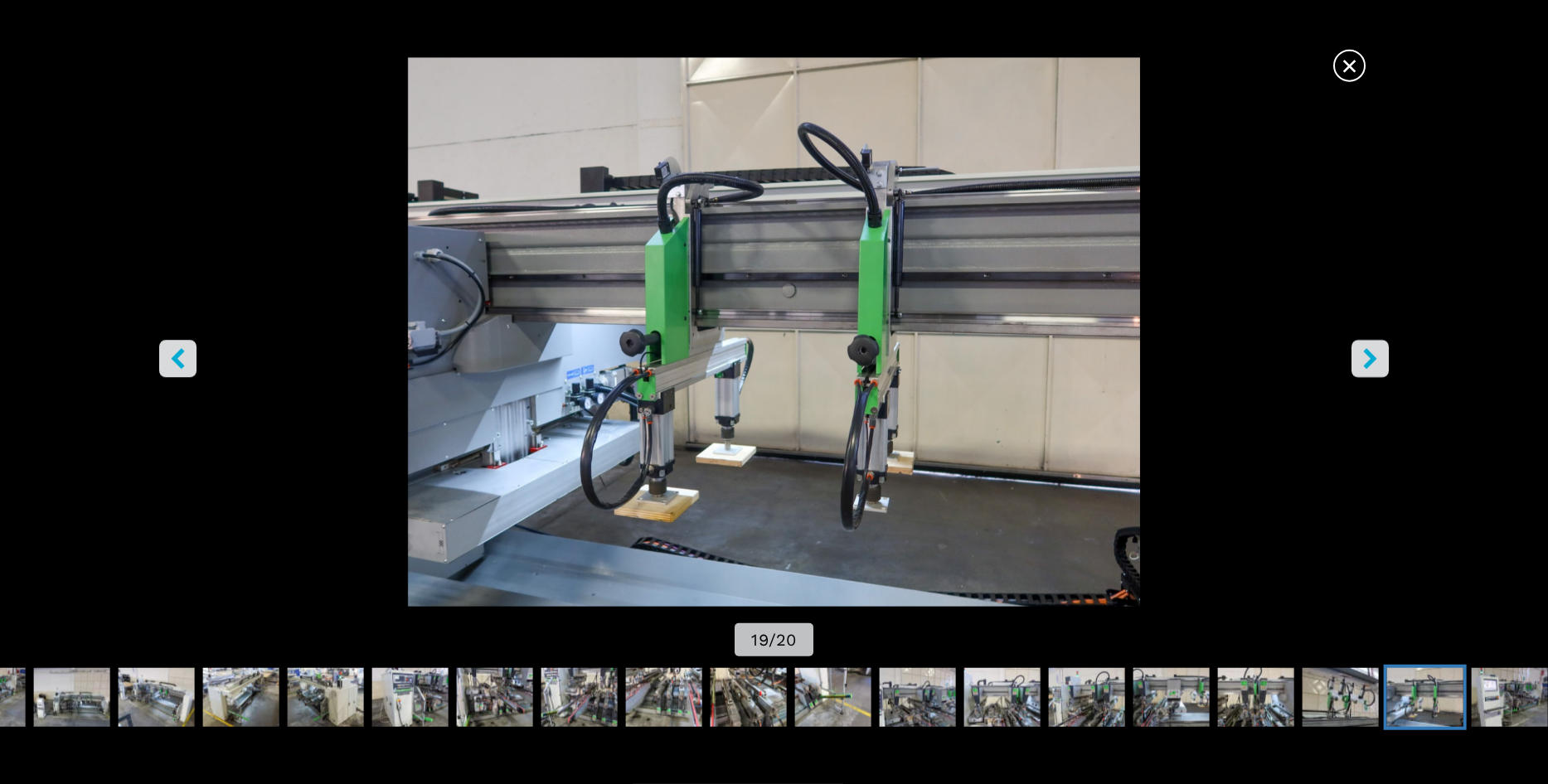
click at [1365, 353] on icon "right-button" at bounding box center [1370, 359] width 13 height 21
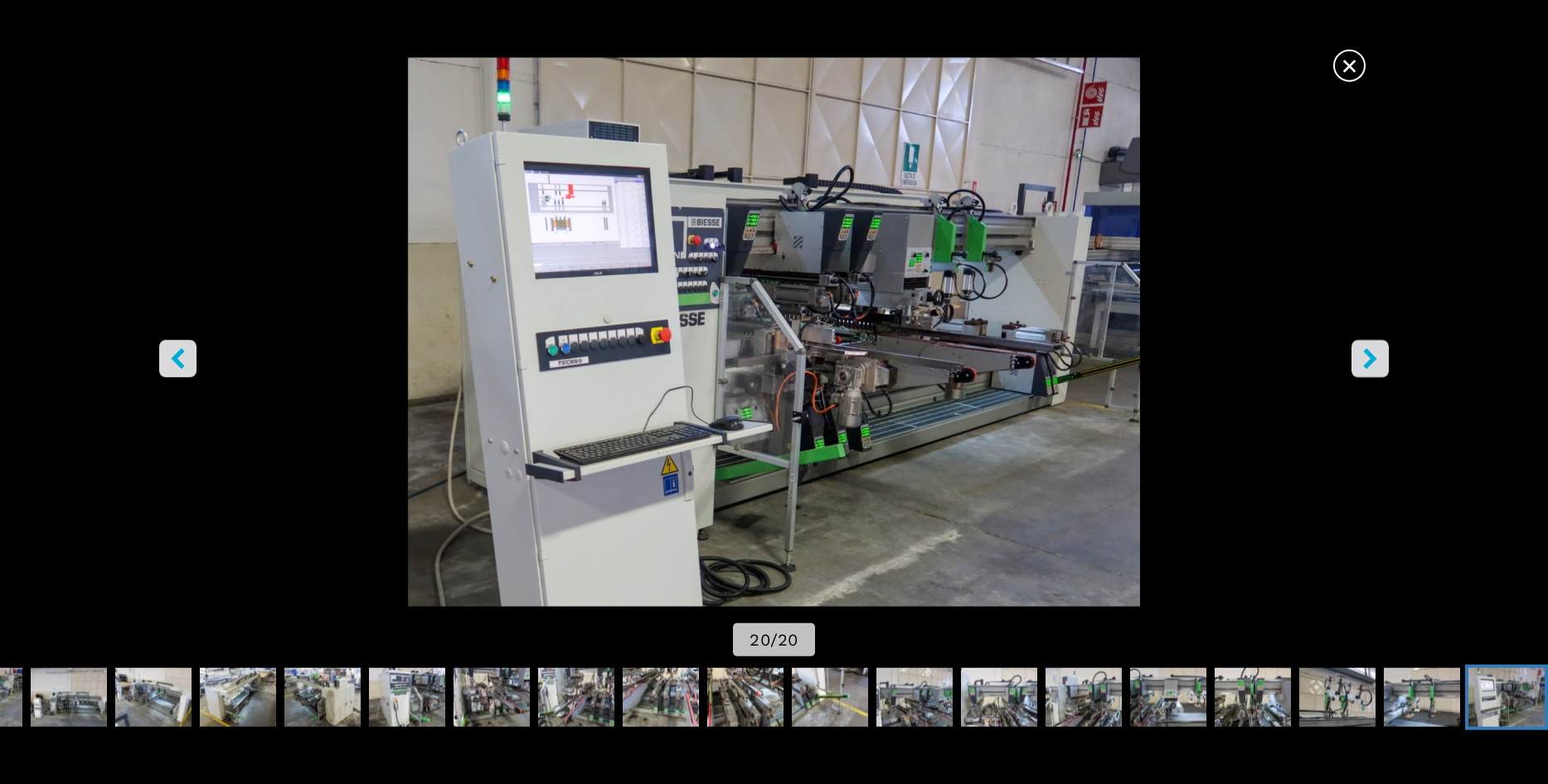
click at [1365, 353] on icon "right-button" at bounding box center [1370, 359] width 13 height 21
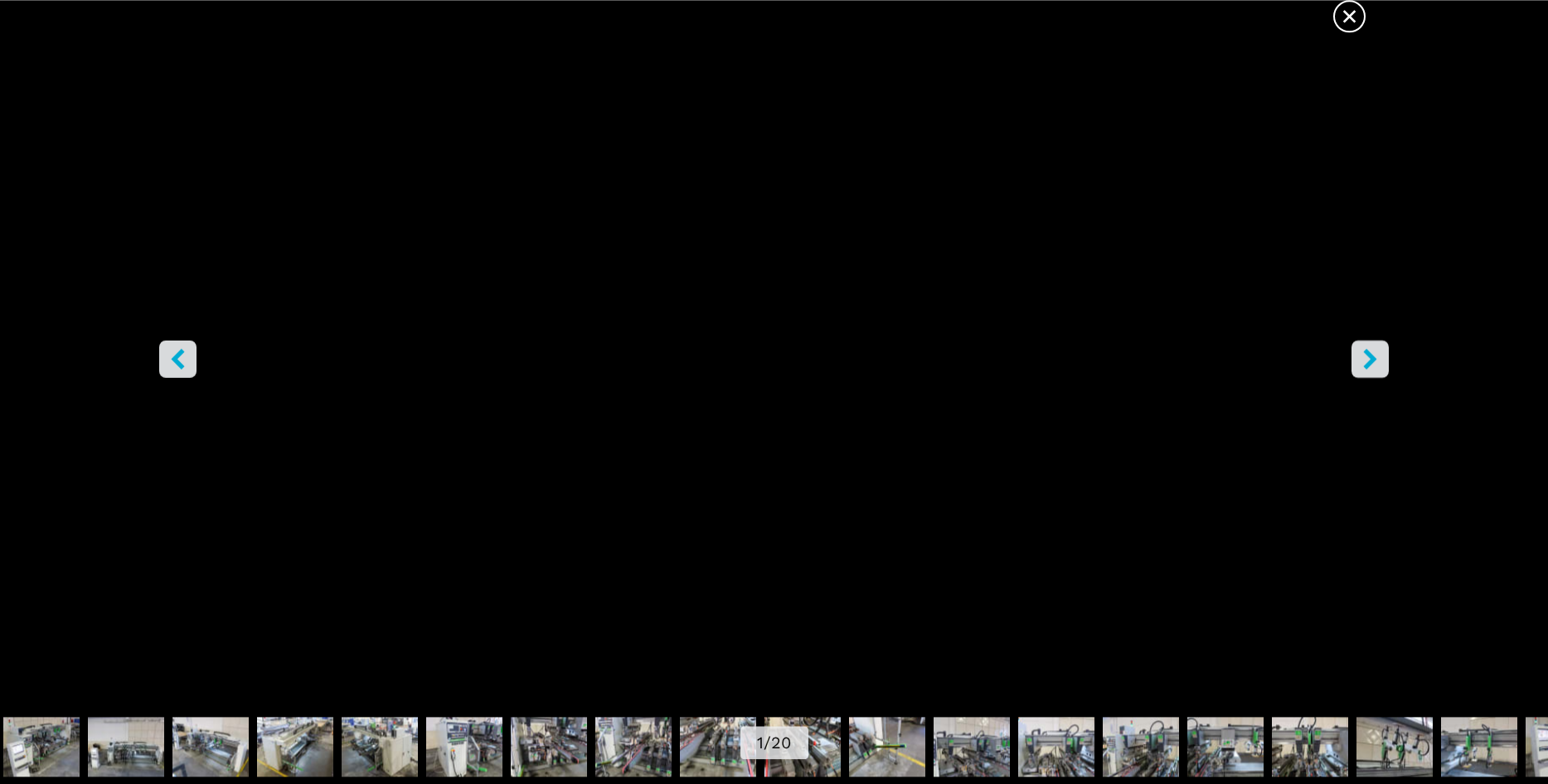
scroll to position [830, 0]
click at [1348, 10] on span "×" at bounding box center [1350, 13] width 29 height 29
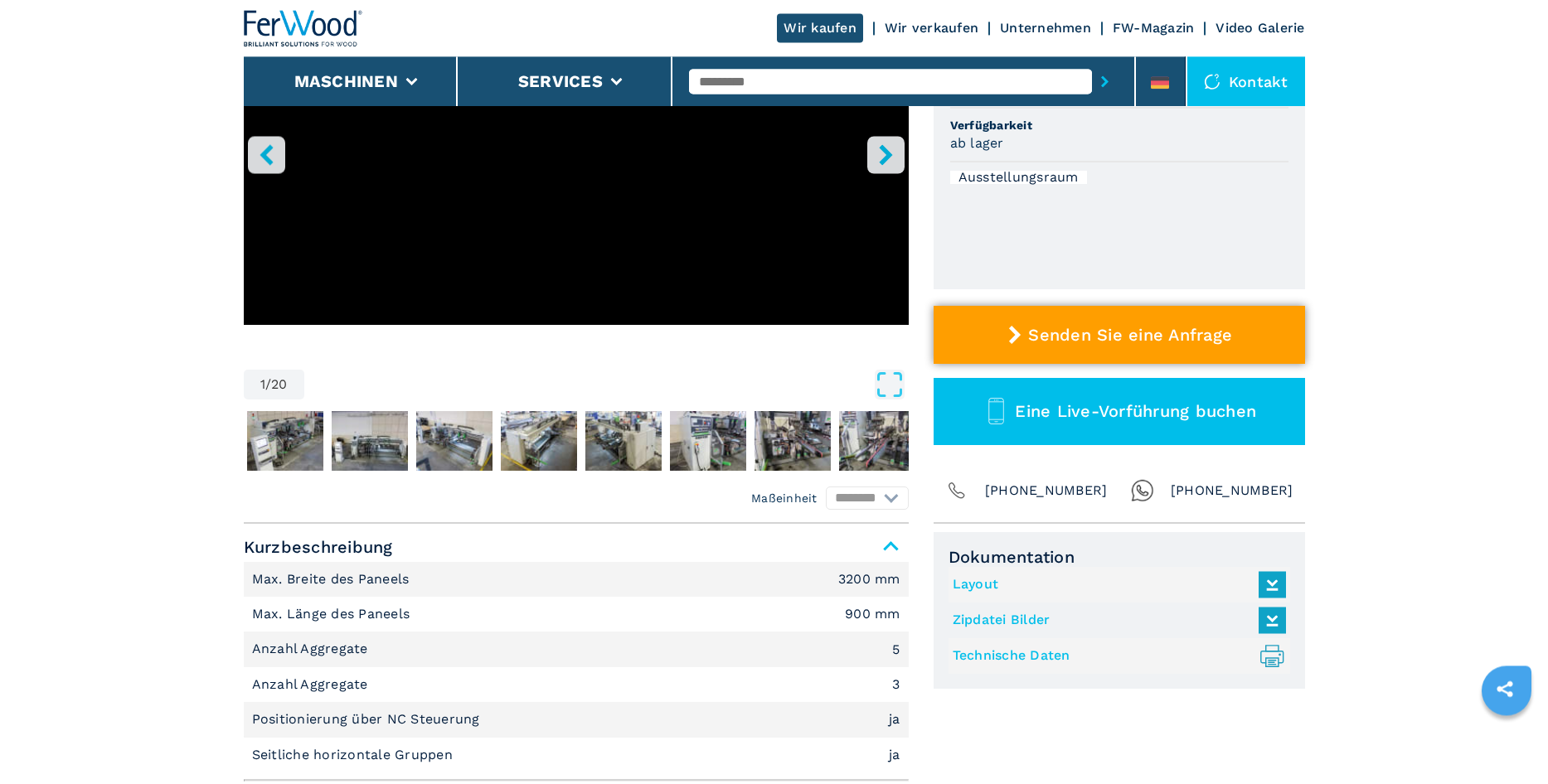
scroll to position [492, 0]
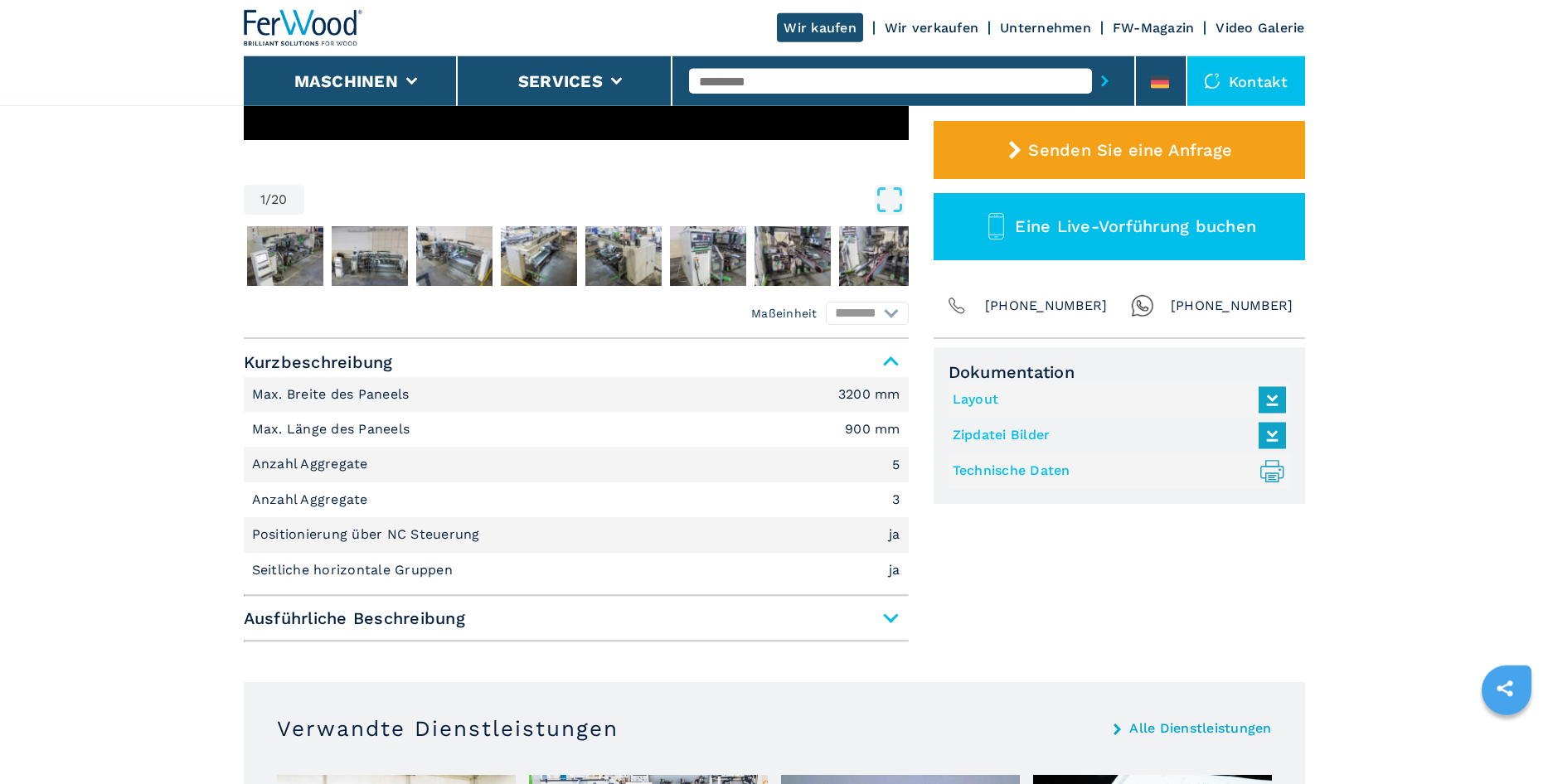
click at [1024, 469] on link "Technische Daten .prefix__st0{stroke-linecap:round;stroke-linejoin:round}.prefi…" at bounding box center [1114, 472] width 325 height 28
click at [340, 615] on span "Ausführliche Beschreibung" at bounding box center [577, 618] width 665 height 29
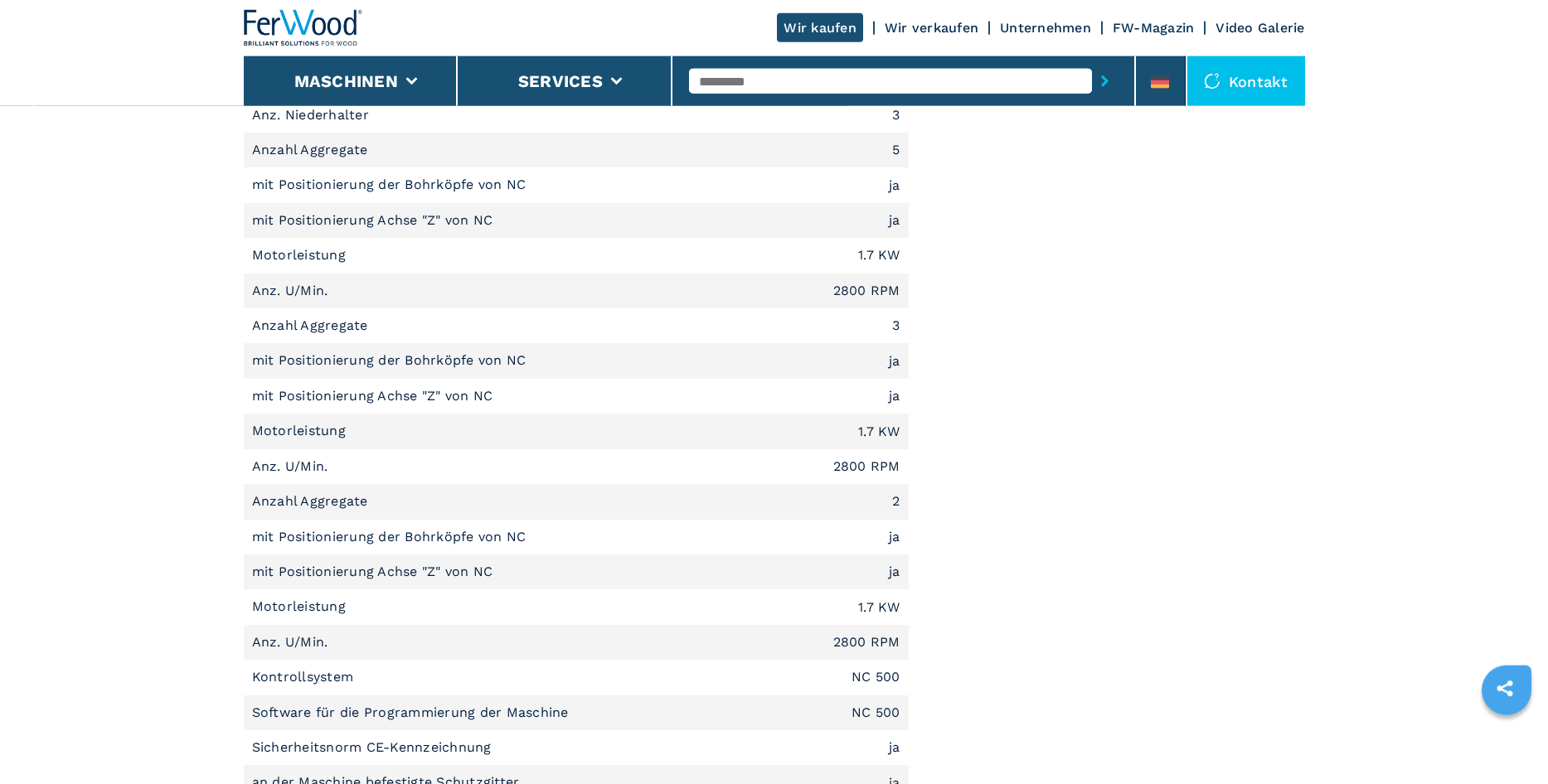
scroll to position [1337, 0]
